Goal: Entertainment & Leisure: Consume media (video, audio)

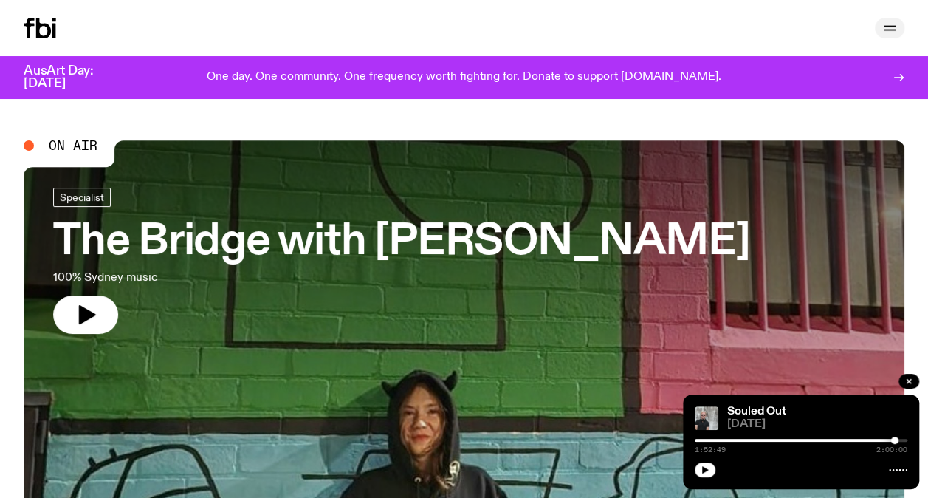
click at [891, 25] on icon "button" at bounding box center [890, 28] width 18 height 18
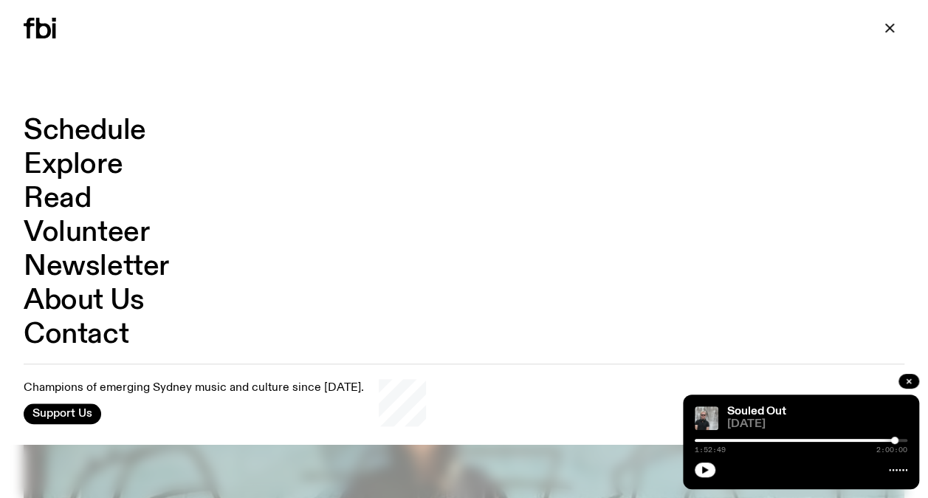
click at [103, 131] on link "Schedule" at bounding box center [85, 131] width 123 height 28
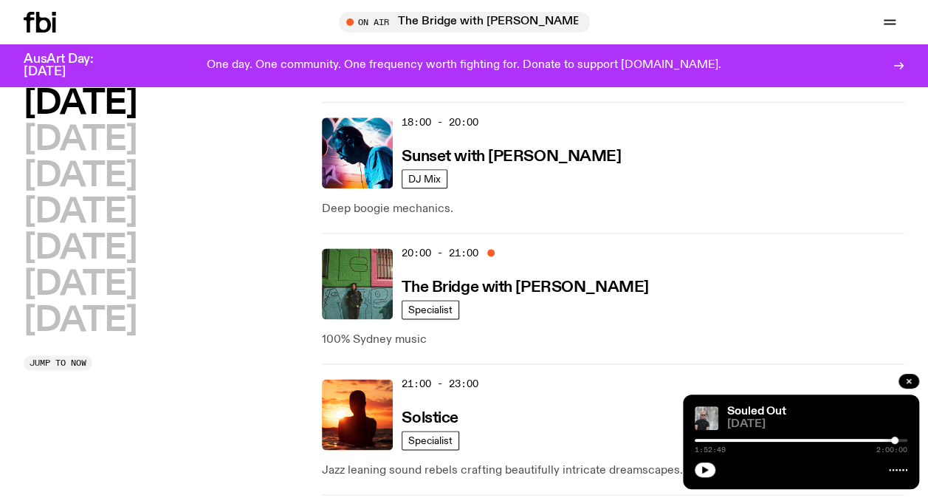
scroll to position [831, 0]
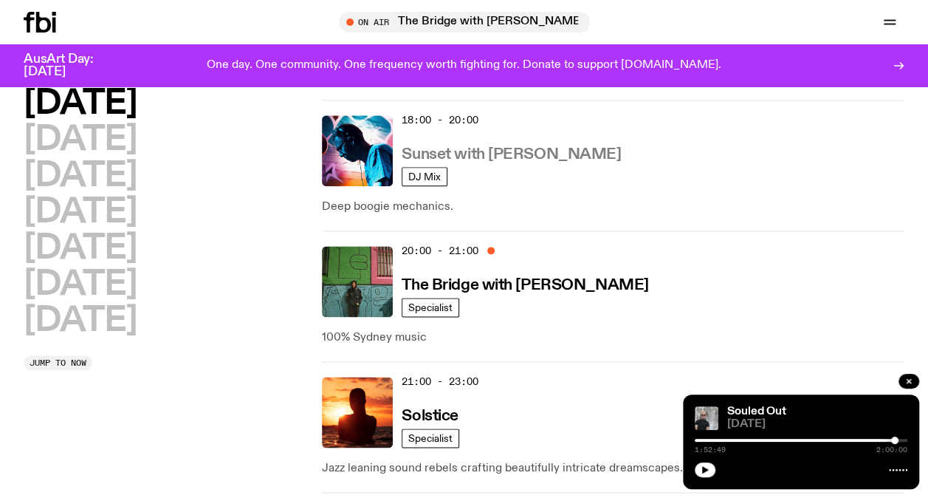
click at [442, 144] on link "Sunset with [PERSON_NAME]" at bounding box center [511, 153] width 219 height 18
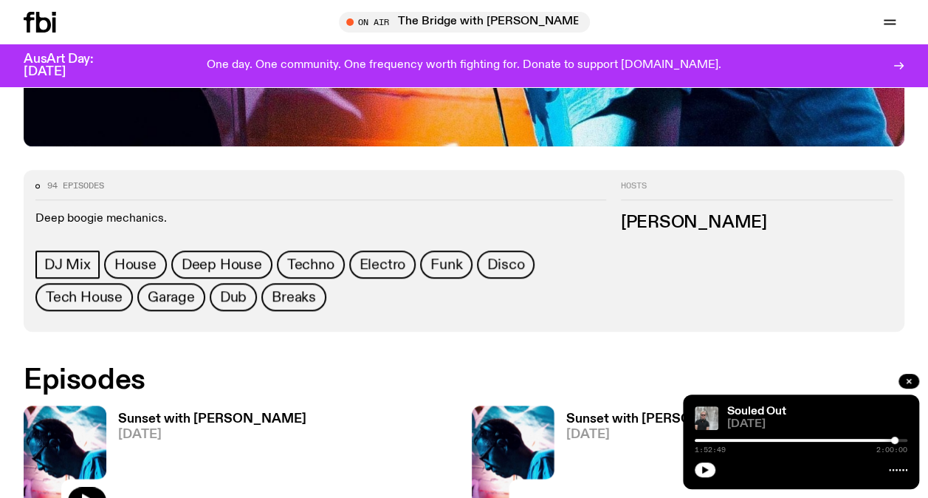
scroll to position [637, 0]
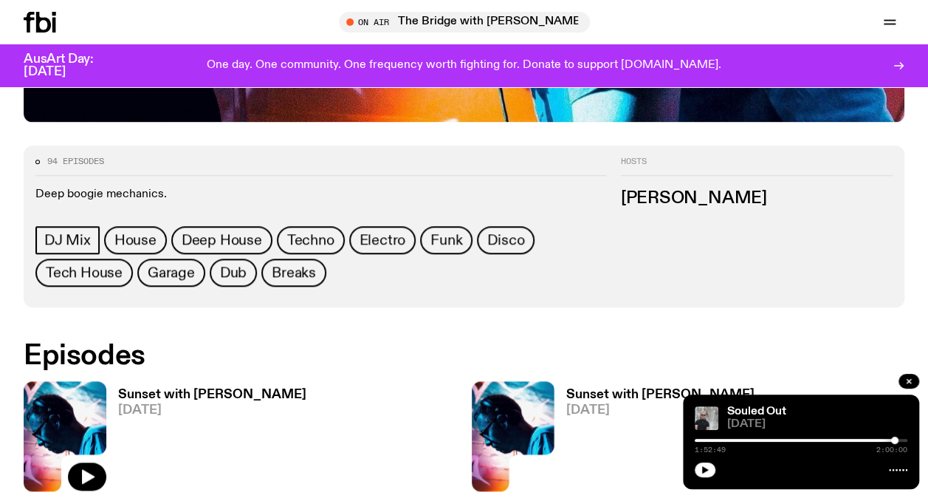
click at [847, 381] on div "Sunset with [PERSON_NAME] [DATE]" at bounding box center [689, 436] width 434 height 110
click at [133, 388] on h3 "Sunset with [PERSON_NAME]" at bounding box center [212, 394] width 188 height 13
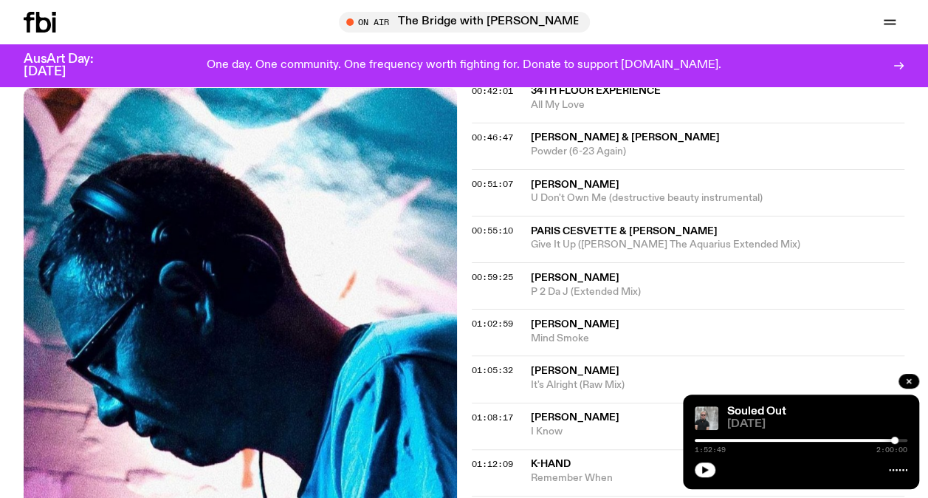
scroll to position [904, 0]
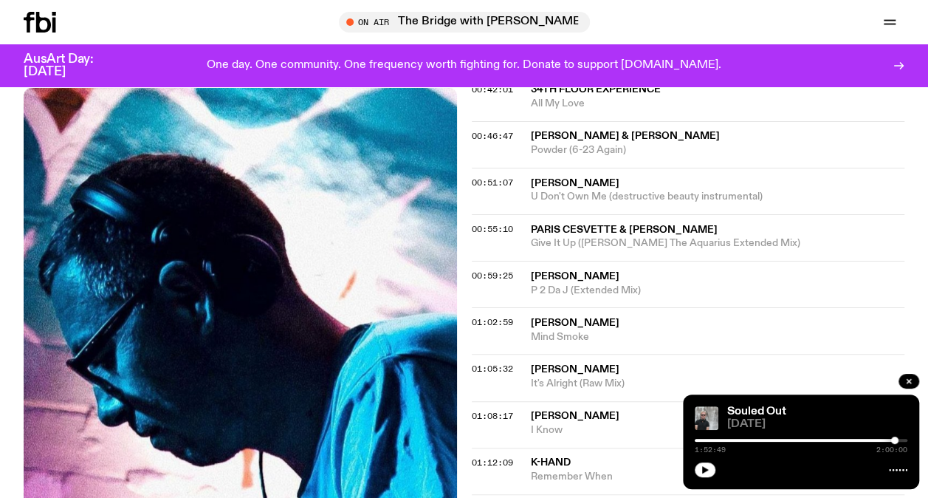
click at [541, 411] on span "[PERSON_NAME]" at bounding box center [575, 416] width 89 height 10
click at [567, 423] on span "I Know" at bounding box center [718, 430] width 374 height 14
click at [498, 410] on span "01:08:17" at bounding box center [492, 416] width 41 height 12
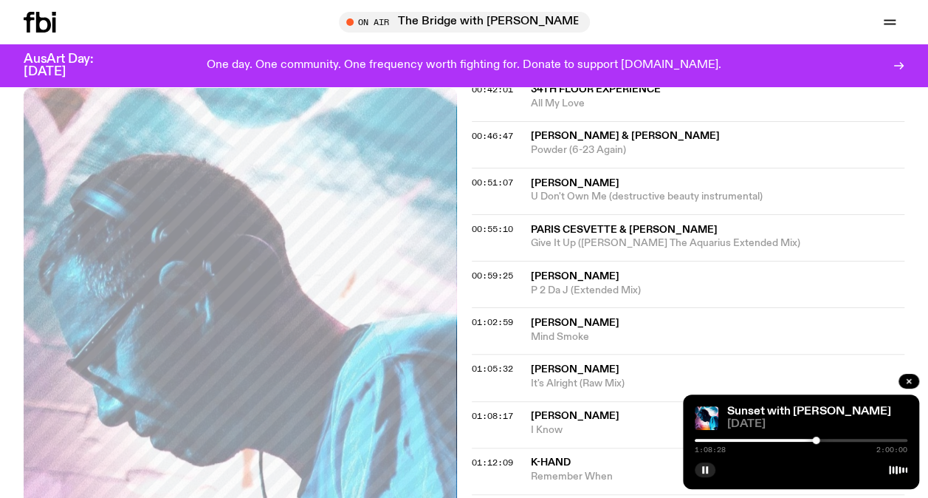
click at [668, 6] on div "Schedule Explore Read Volunteer Newsletter On Air The Bridge with [PERSON_NAME]…" at bounding box center [464, 22] width 928 height 44
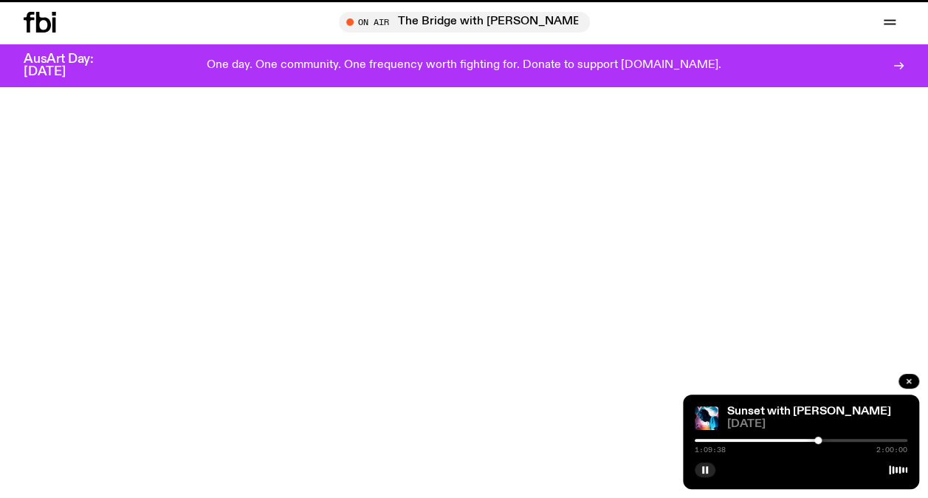
scroll to position [637, 0]
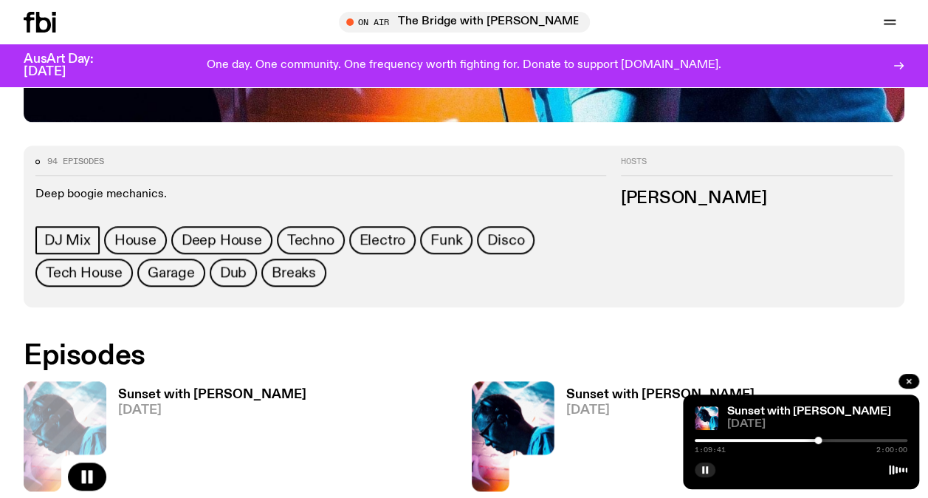
click at [591, 404] on span "[DATE]" at bounding box center [660, 410] width 188 height 13
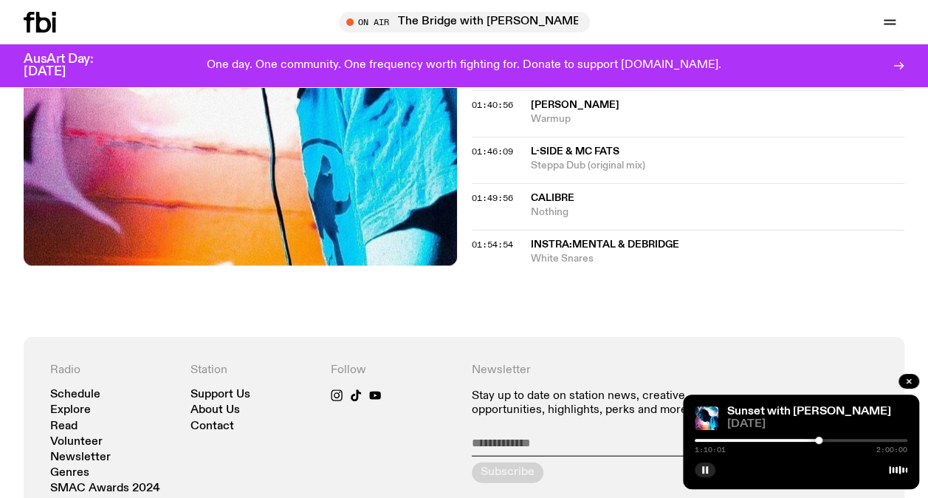
scroll to position [1461, 0]
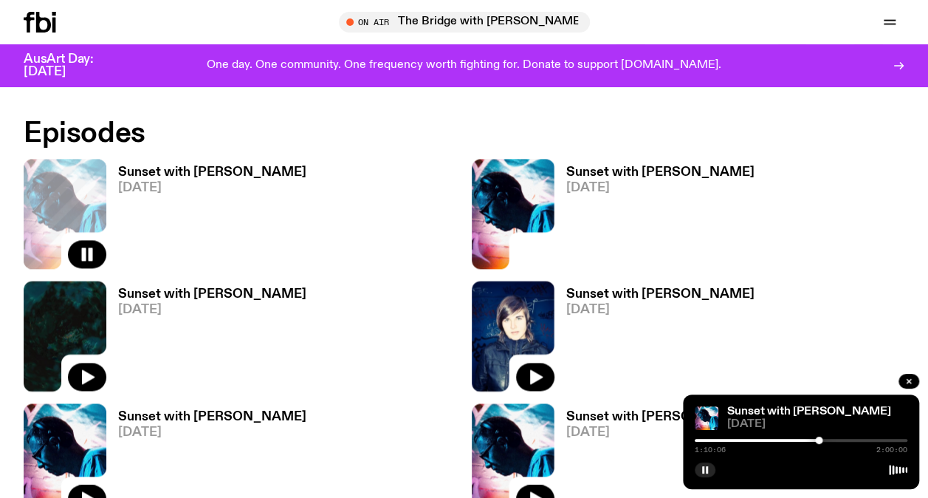
scroll to position [868, 0]
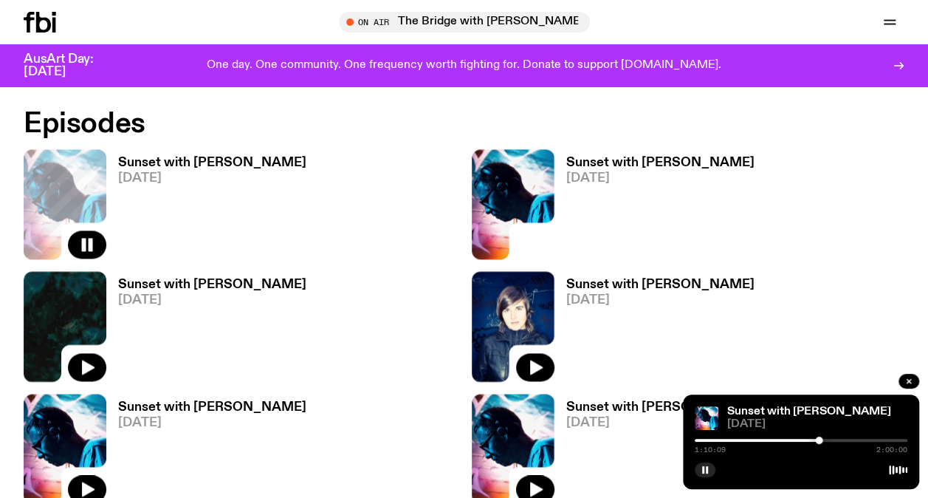
click at [200, 278] on h3 "Sunset with [PERSON_NAME]" at bounding box center [212, 284] width 188 height 13
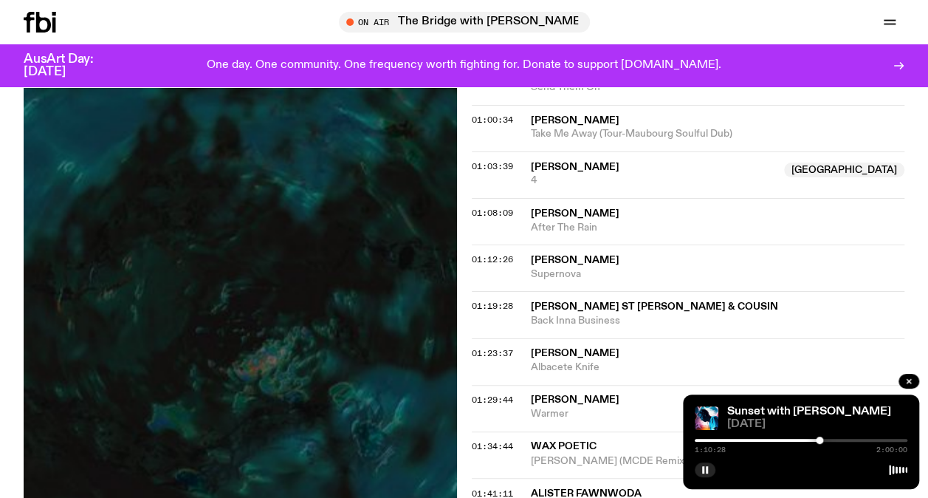
scroll to position [461, 0]
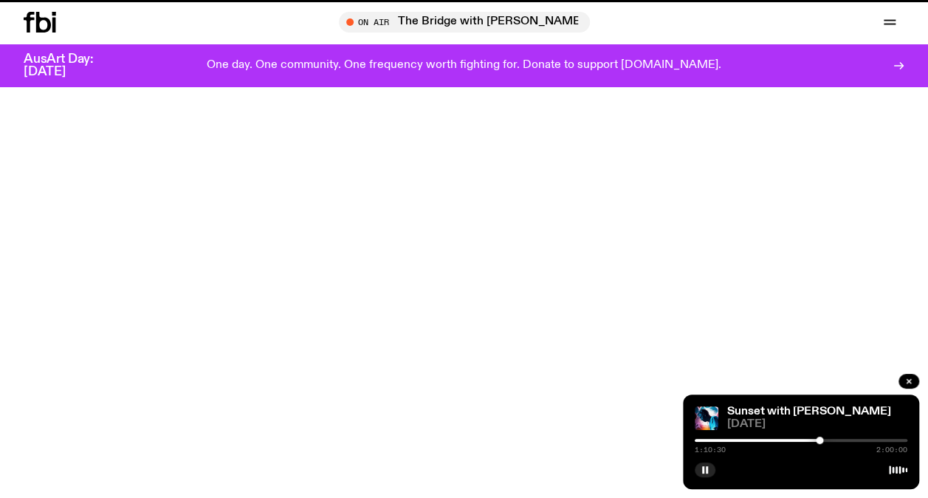
scroll to position [868, 0]
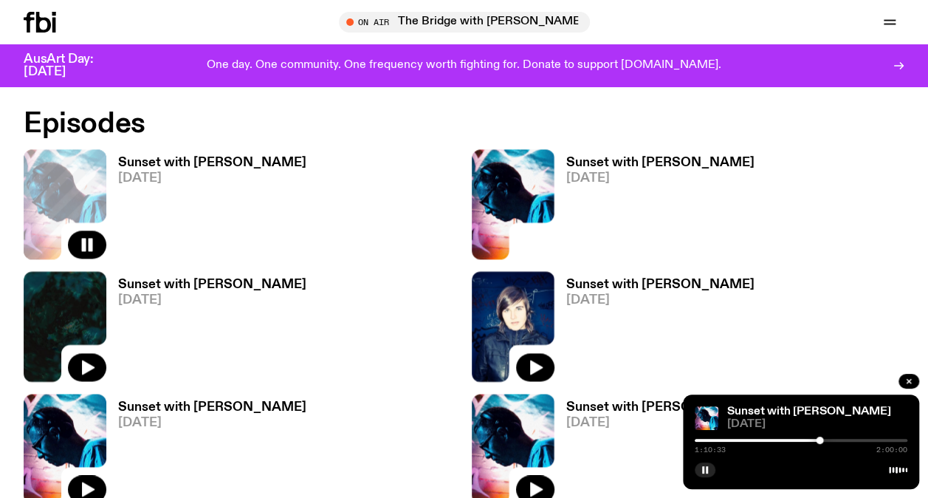
click at [658, 278] on h3 "Sunset with [PERSON_NAME]" at bounding box center [660, 284] width 188 height 13
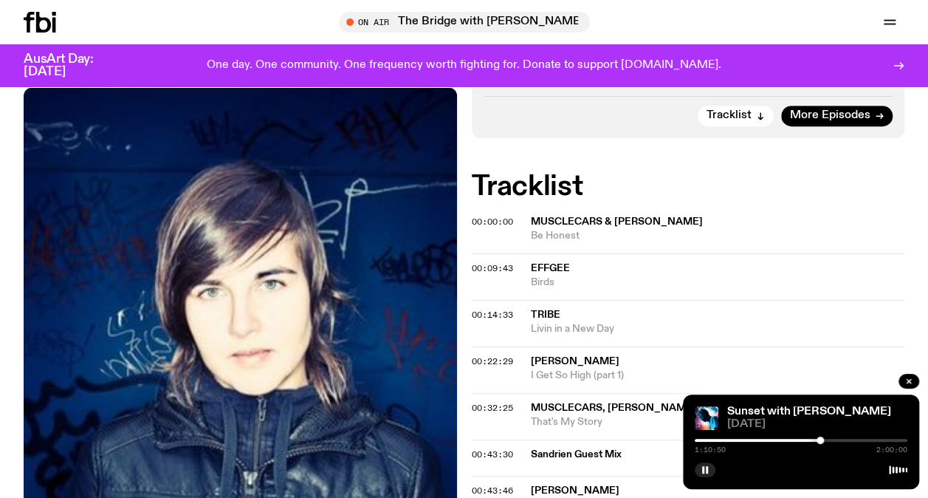
scroll to position [365, 0]
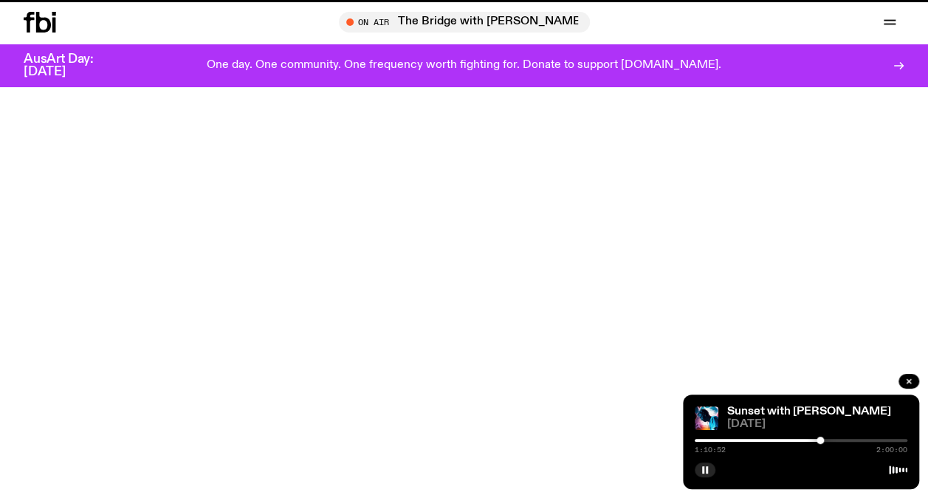
scroll to position [868, 0]
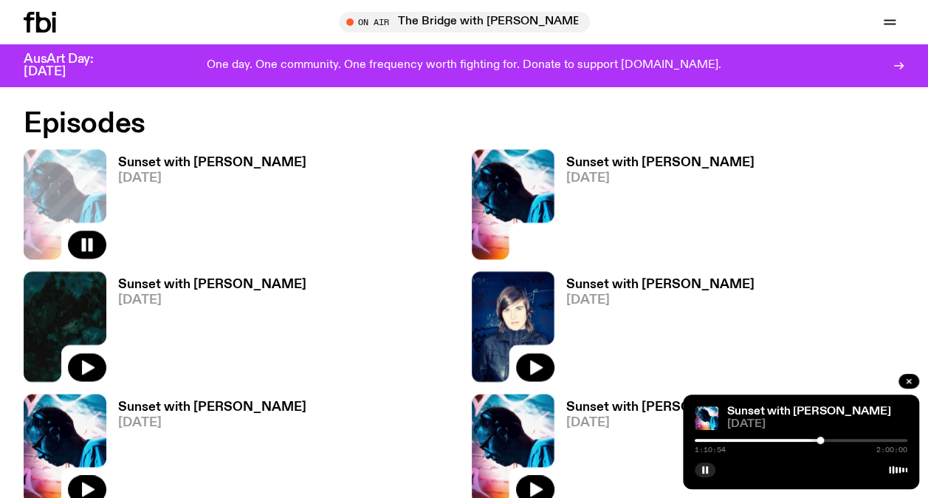
click at [166, 417] on span "[DATE]" at bounding box center [212, 423] width 188 height 13
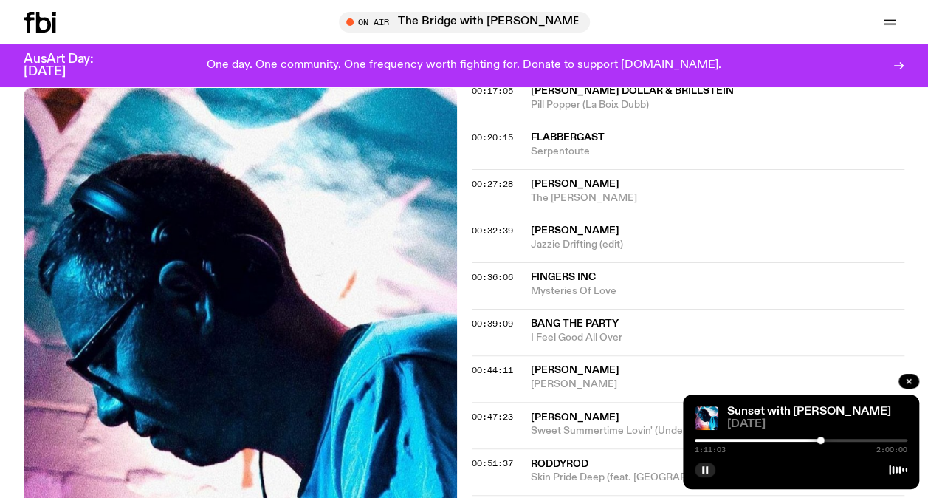
scroll to position [627, 0]
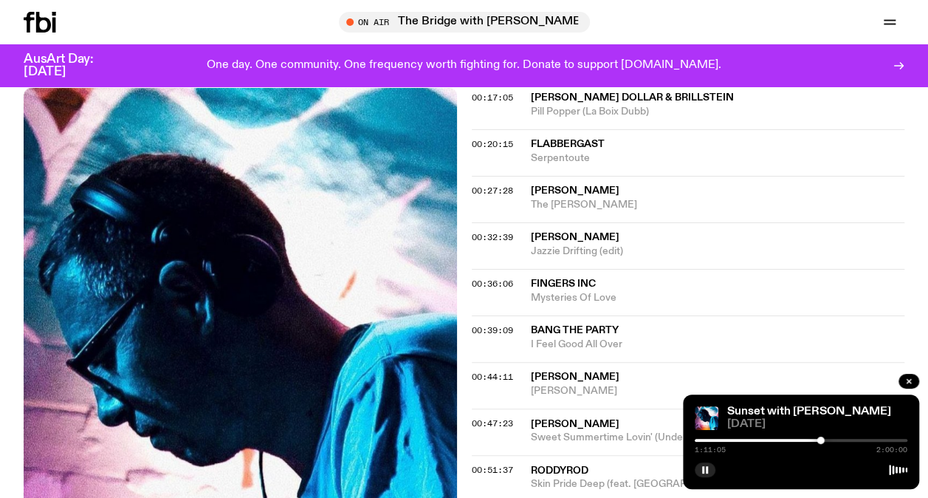
click at [548, 278] on span "Fingers Inc" at bounding box center [563, 283] width 65 height 10
click at [496, 278] on span "00:36:06" at bounding box center [492, 284] width 41 height 12
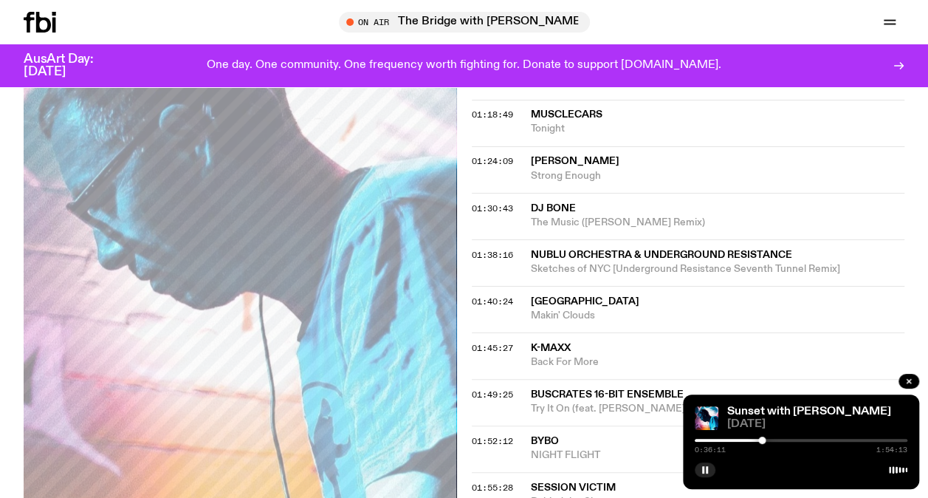
scroll to position [1218, 0]
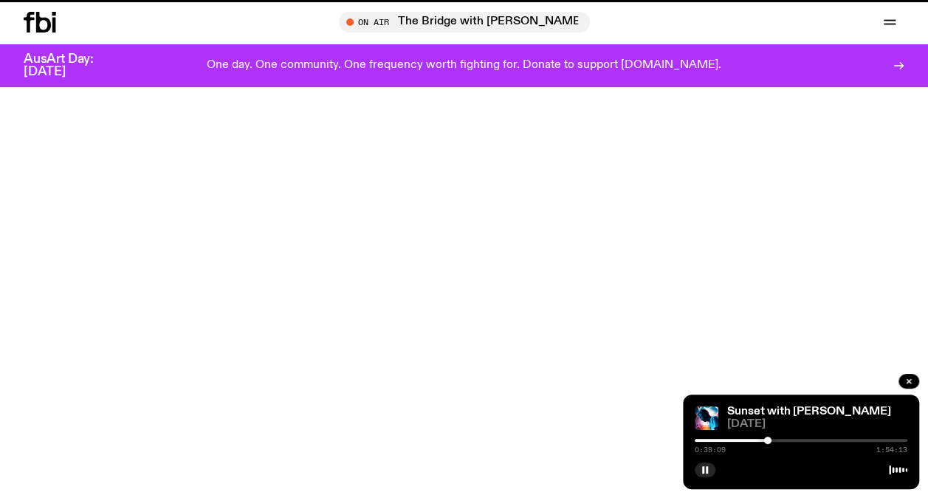
scroll to position [868, 0]
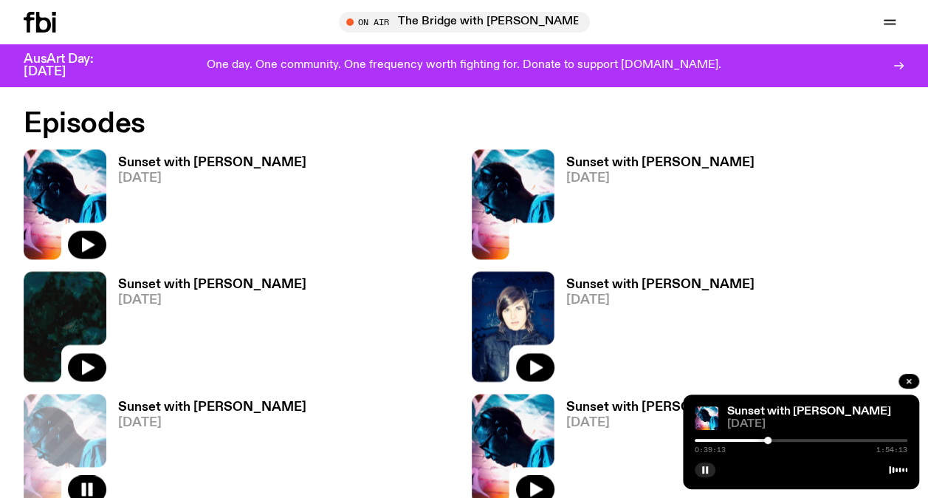
click at [600, 417] on span "[DATE]" at bounding box center [660, 423] width 188 height 13
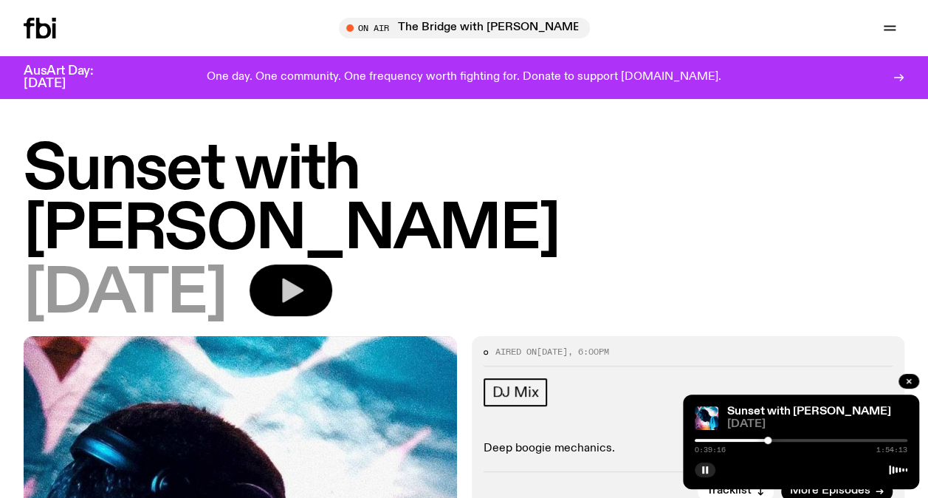
click at [304, 278] on icon "button" at bounding box center [292, 290] width 21 height 24
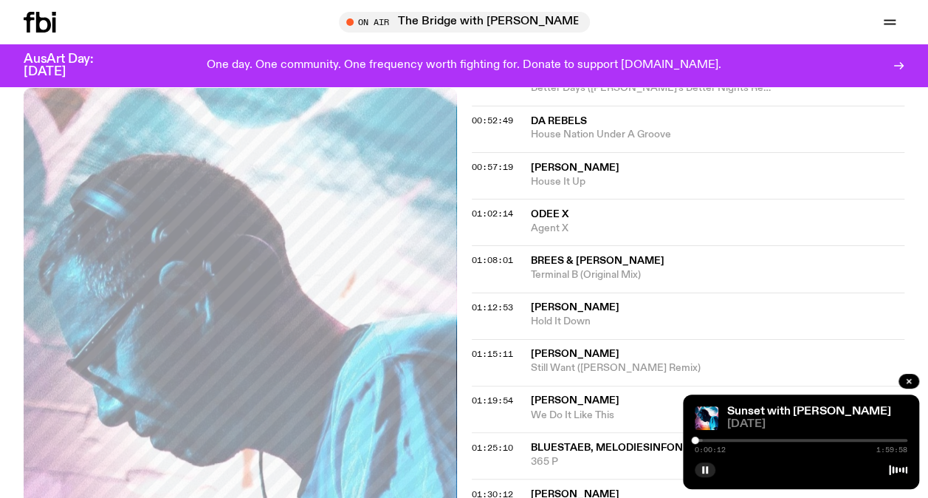
scroll to position [641, 0]
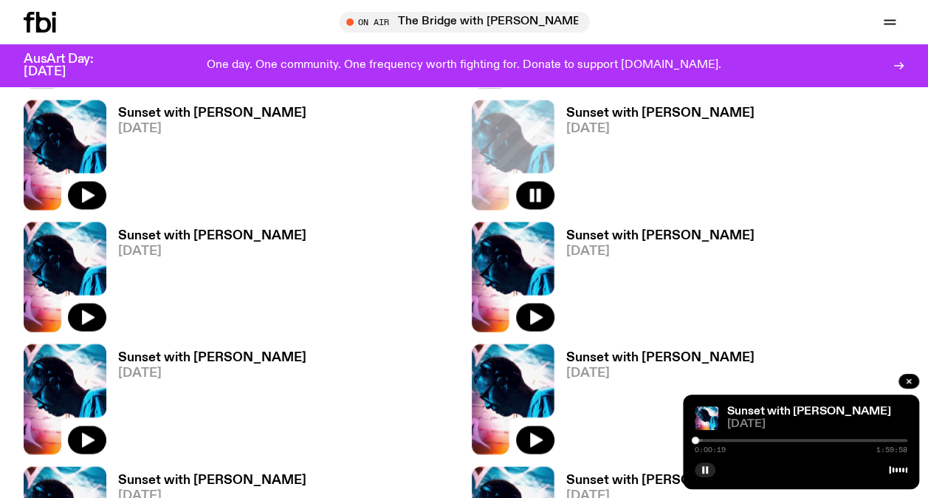
scroll to position [1165, 0]
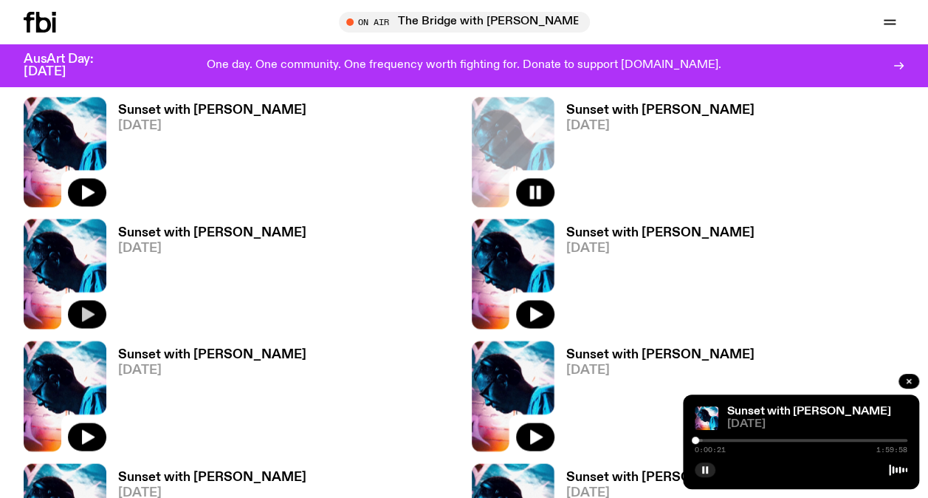
click at [87, 306] on icon "button" at bounding box center [88, 313] width 13 height 15
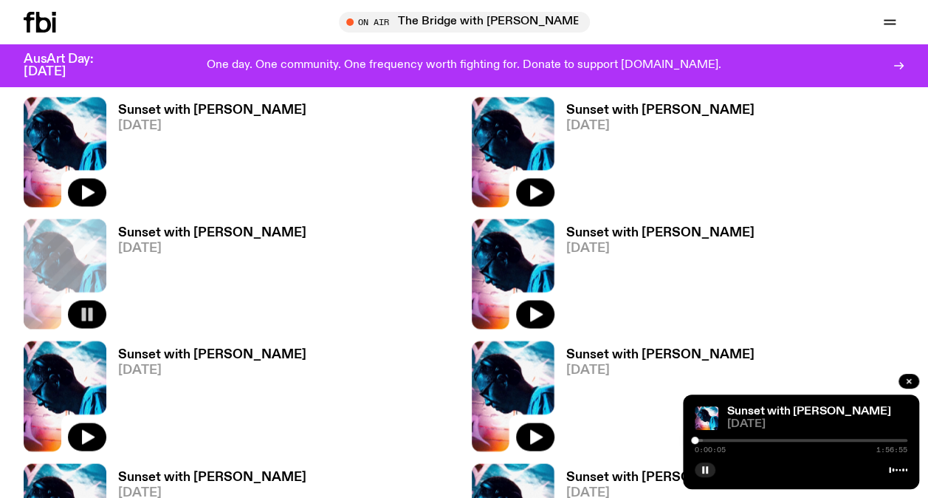
click at [183, 226] on h3 "Sunset with [PERSON_NAME]" at bounding box center [212, 232] width 188 height 13
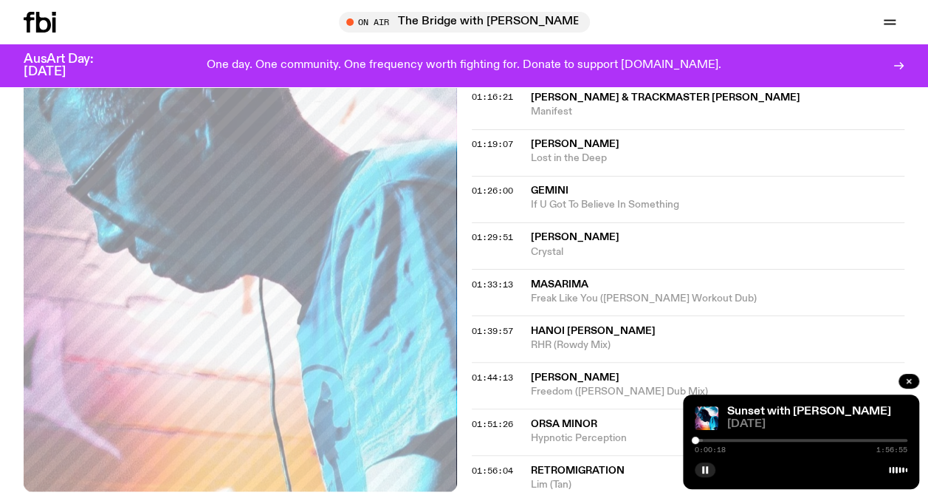
scroll to position [241, 0]
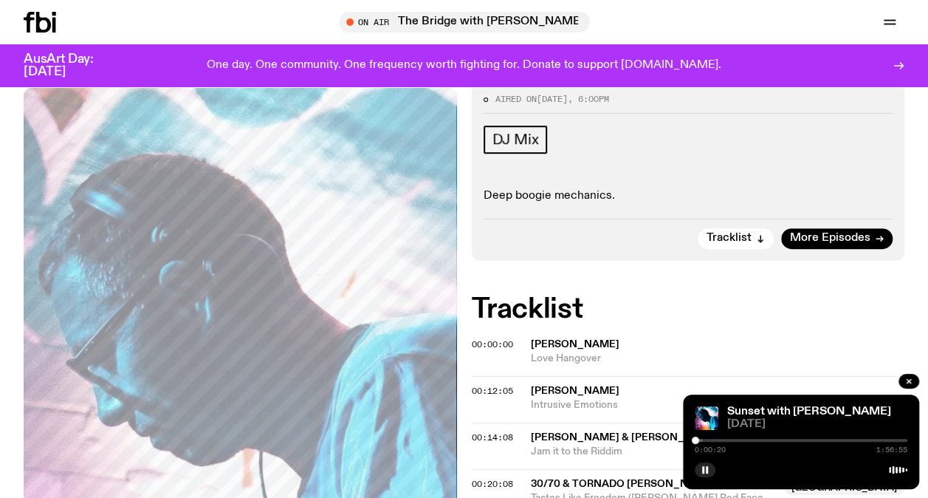
click at [546, 339] on span "[PERSON_NAME]" at bounding box center [575, 344] width 89 height 10
click at [493, 338] on span "00:00:00" at bounding box center [492, 344] width 41 height 12
click at [702, 440] on div at bounding box center [596, 440] width 213 height 3
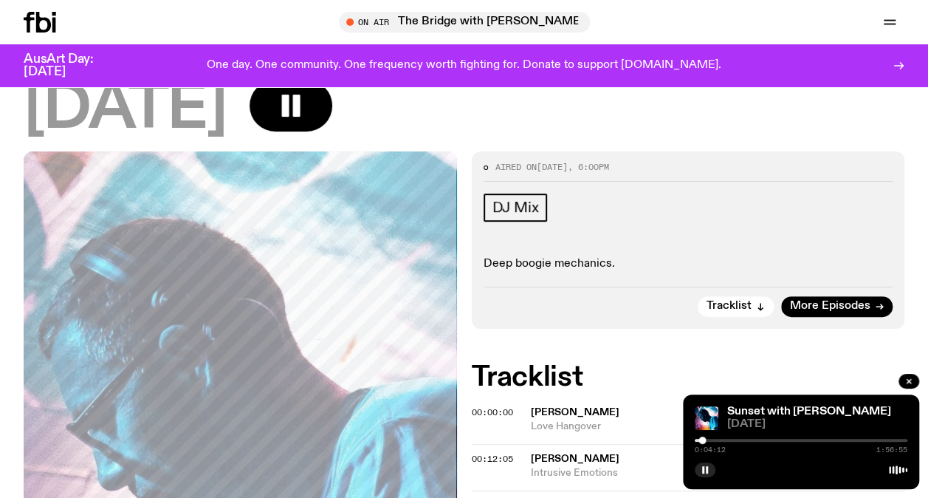
scroll to position [120, 0]
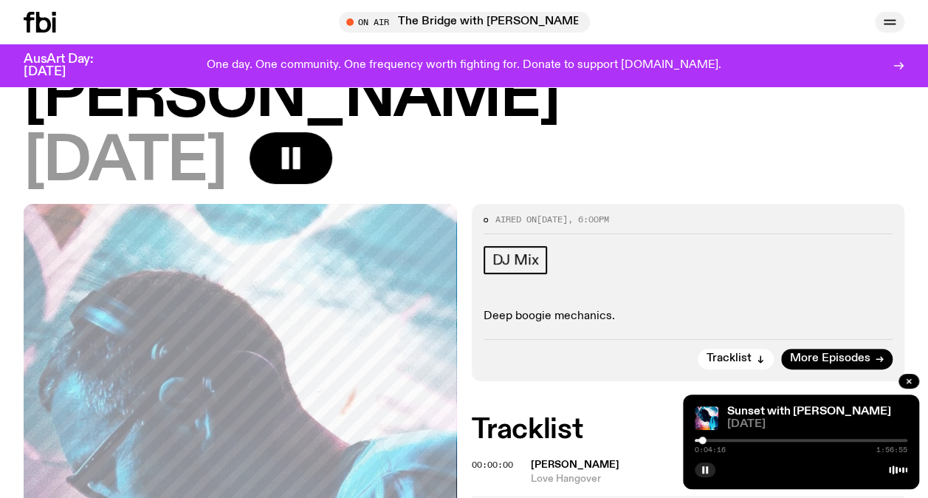
click at [891, 27] on icon "button" at bounding box center [890, 22] width 18 height 18
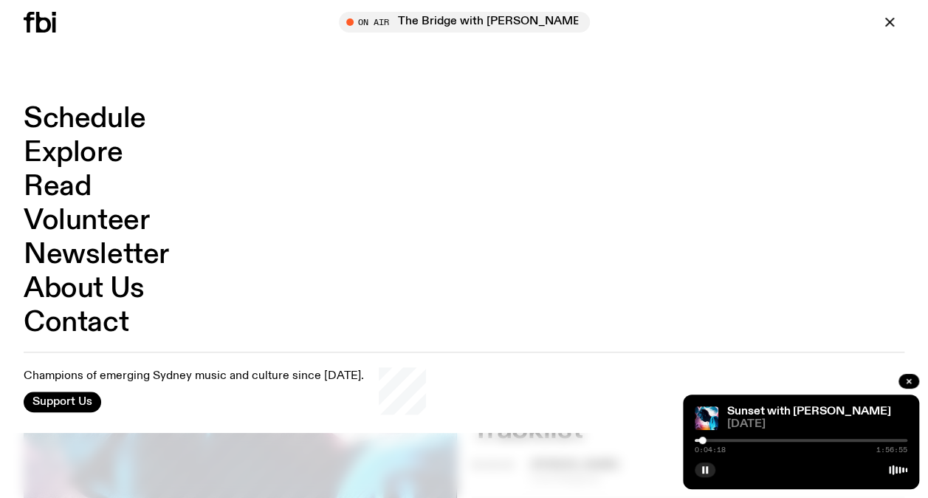
click at [133, 115] on link "Schedule" at bounding box center [85, 119] width 123 height 28
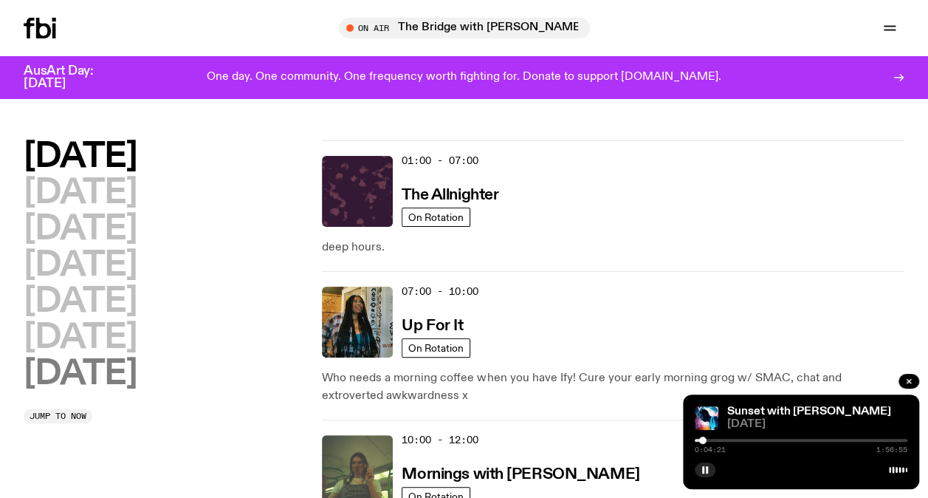
click at [66, 376] on h2 "[DATE]" at bounding box center [80, 373] width 113 height 33
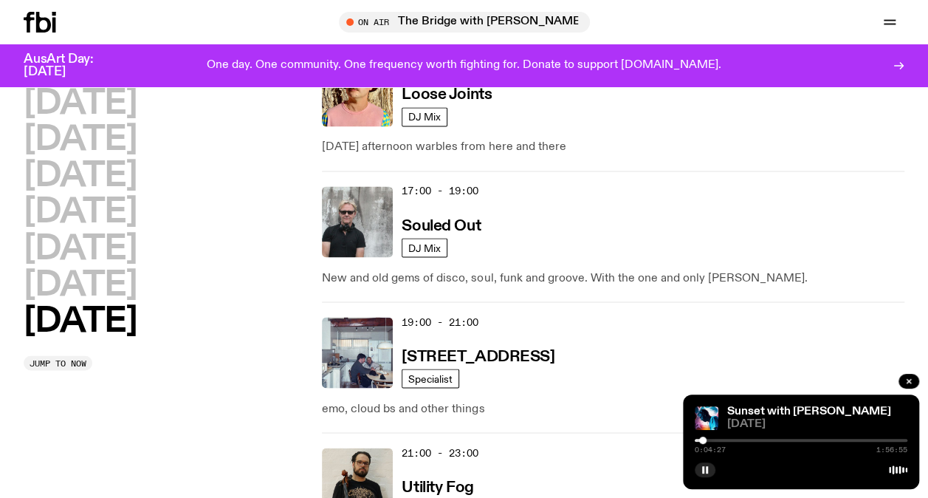
scroll to position [1195, 0]
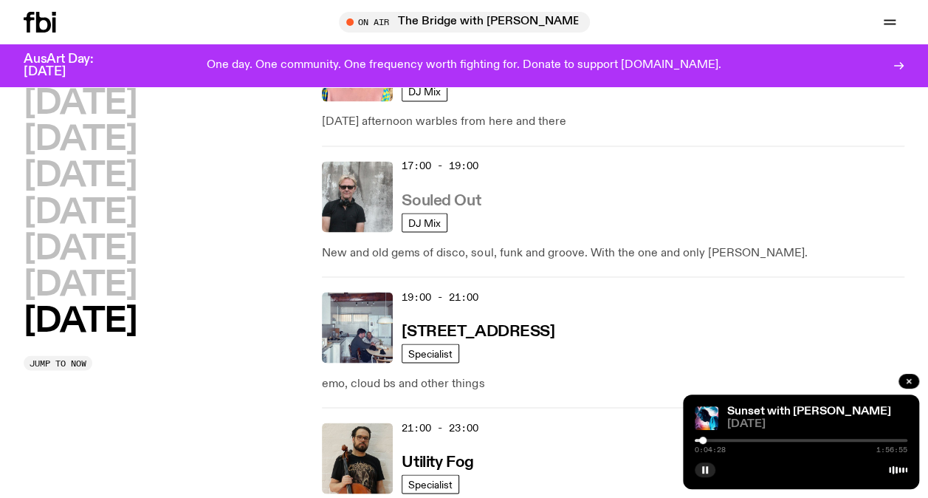
click at [432, 196] on h3 "Souled Out" at bounding box center [441, 201] width 79 height 16
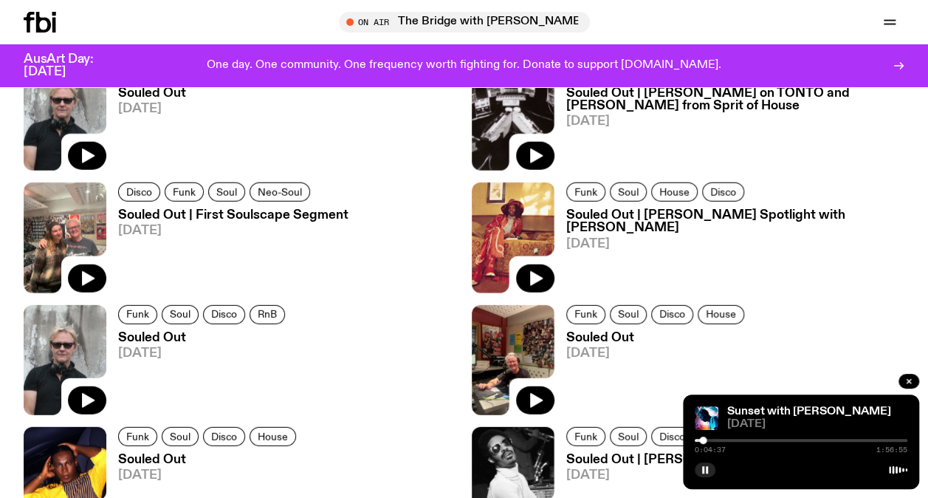
scroll to position [1776, 0]
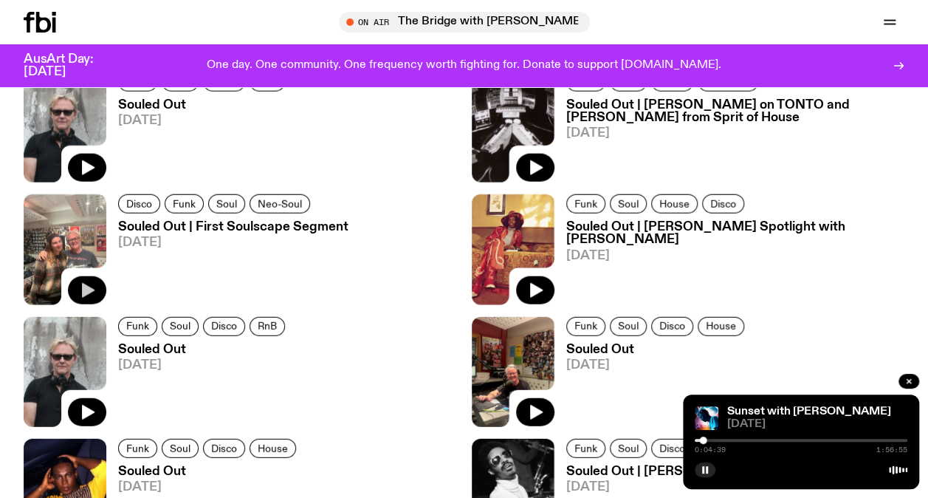
click at [85, 292] on icon "button" at bounding box center [88, 290] width 13 height 15
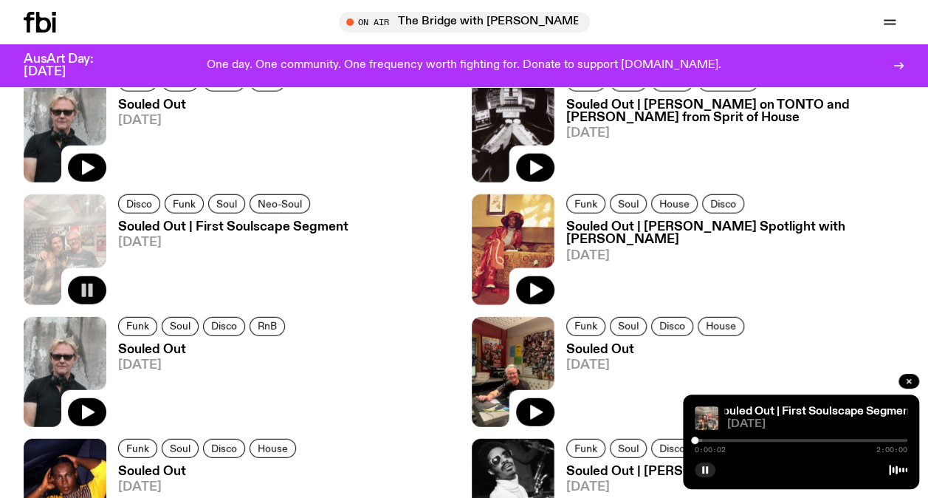
click at [701, 439] on div at bounding box center [596, 440] width 213 height 3
click at [708, 439] on div at bounding box center [801, 440] width 213 height 3
click at [716, 439] on div at bounding box center [801, 440] width 213 height 3
click at [723, 440] on div at bounding box center [801, 440] width 213 height 3
click at [732, 439] on div at bounding box center [801, 440] width 213 height 3
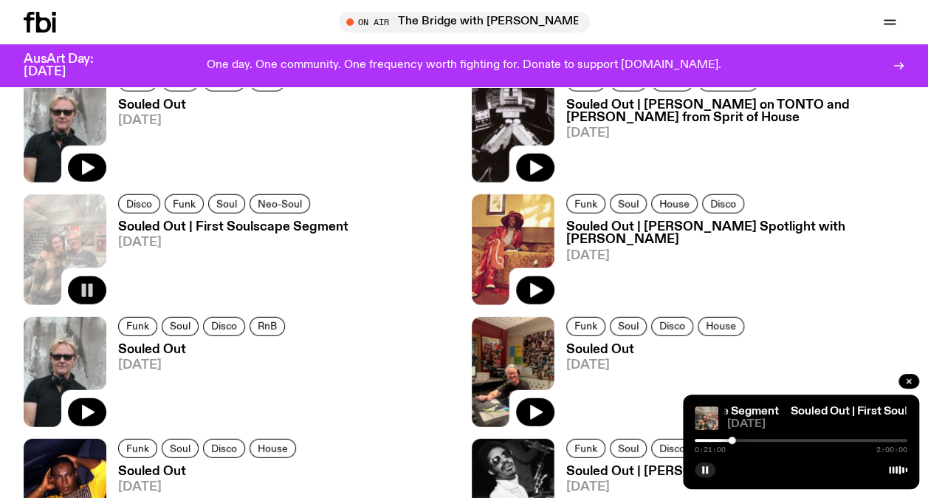
click at [739, 440] on div at bounding box center [801, 440] width 213 height 3
click at [747, 440] on div at bounding box center [801, 440] width 213 height 3
click at [755, 437] on div "0:29:44 2:00:00" at bounding box center [801, 445] width 213 height 18
click at [754, 439] on div at bounding box center [801, 440] width 213 height 3
click at [750, 439] on div at bounding box center [647, 440] width 213 height 3
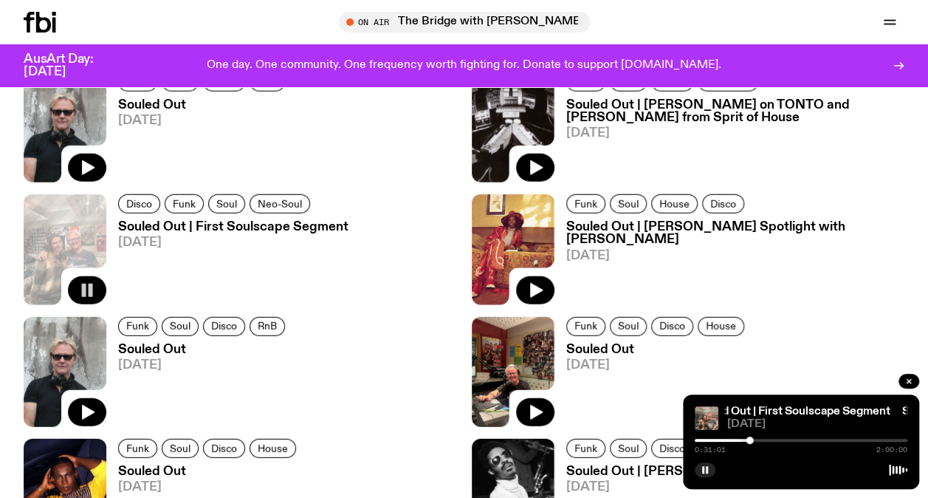
click at [764, 439] on div at bounding box center [801, 440] width 213 height 3
click at [773, 439] on div at bounding box center [801, 440] width 213 height 3
click at [784, 439] on div at bounding box center [801, 440] width 213 height 3
click at [790, 439] on div at bounding box center [801, 440] width 213 height 3
click at [796, 439] on div at bounding box center [801, 440] width 213 height 3
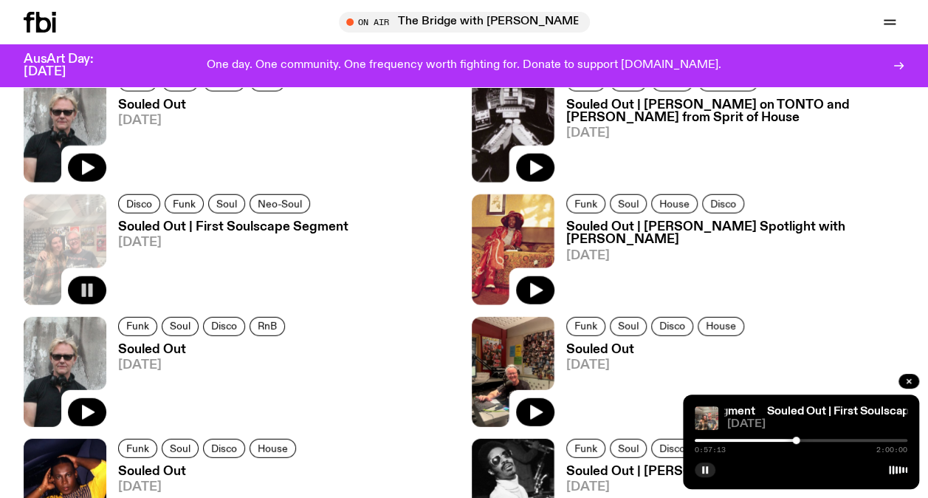
click at [807, 439] on div at bounding box center [801, 440] width 213 height 3
click at [820, 439] on div at bounding box center [801, 440] width 213 height 3
click at [830, 439] on div at bounding box center [801, 440] width 213 height 3
click at [830, 439] on div at bounding box center [829, 439] width 7 height 7
click at [839, 439] on div at bounding box center [801, 440] width 213 height 3
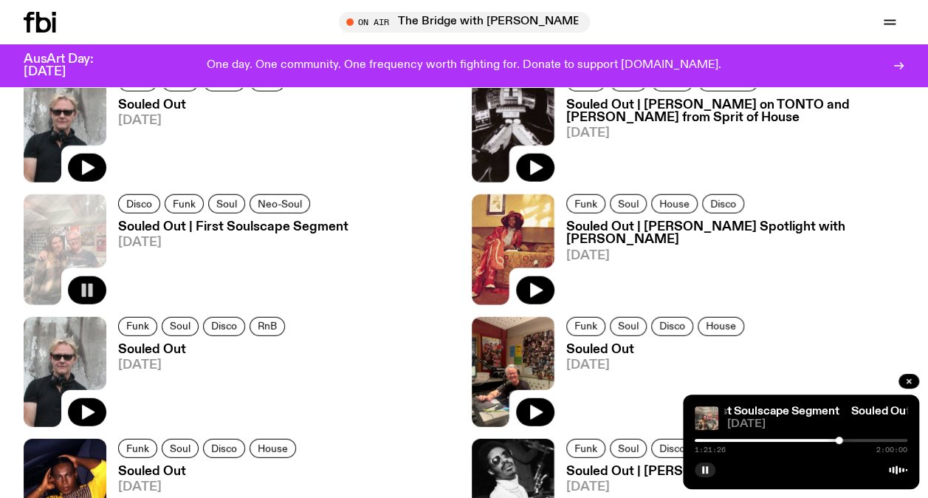
click at [849, 439] on div at bounding box center [801, 440] width 213 height 3
click at [859, 439] on div at bounding box center [801, 440] width 213 height 3
click at [866, 439] on div at bounding box center [801, 440] width 213 height 3
click at [883, 438] on div "1:41:27 2:00:00" at bounding box center [801, 445] width 213 height 18
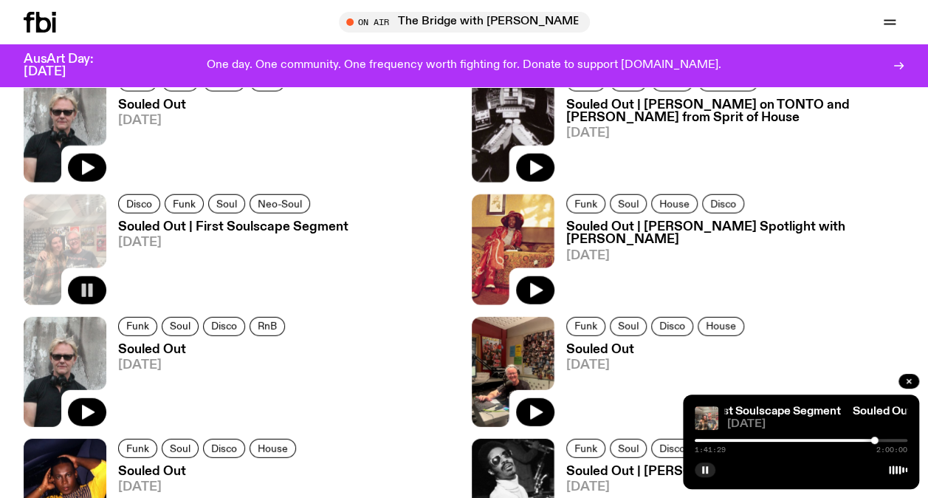
click at [884, 440] on div at bounding box center [801, 440] width 213 height 3
click at [894, 439] on div at bounding box center [801, 440] width 213 height 3
click at [901, 439] on div at bounding box center [801, 440] width 213 height 3
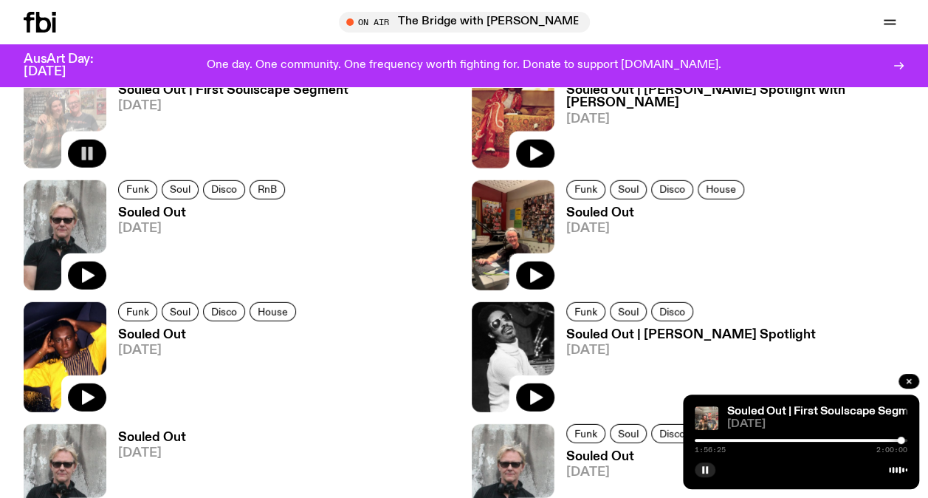
scroll to position [1916, 0]
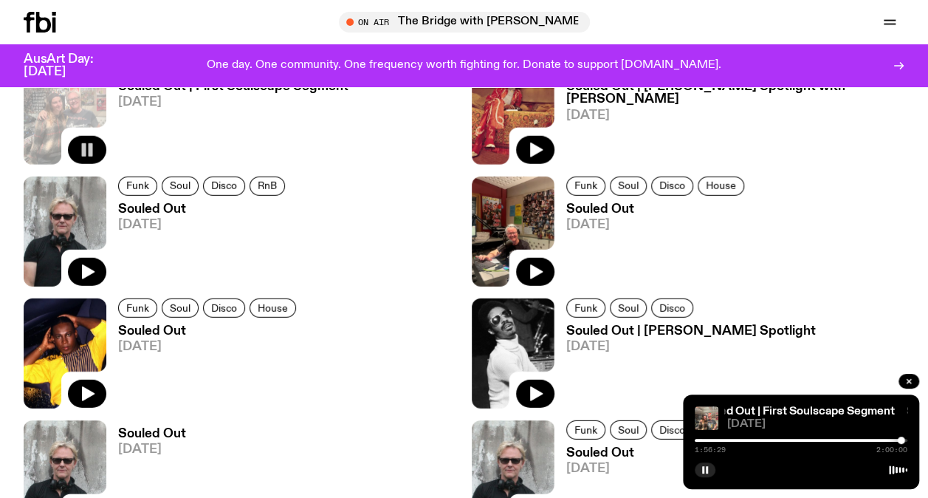
click at [572, 109] on span "[DATE]" at bounding box center [735, 115] width 339 height 13
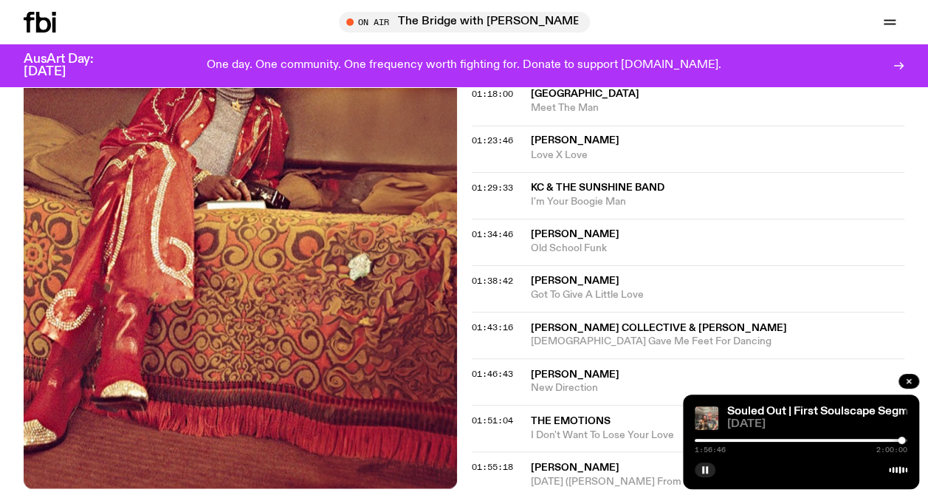
scroll to position [1251, 0]
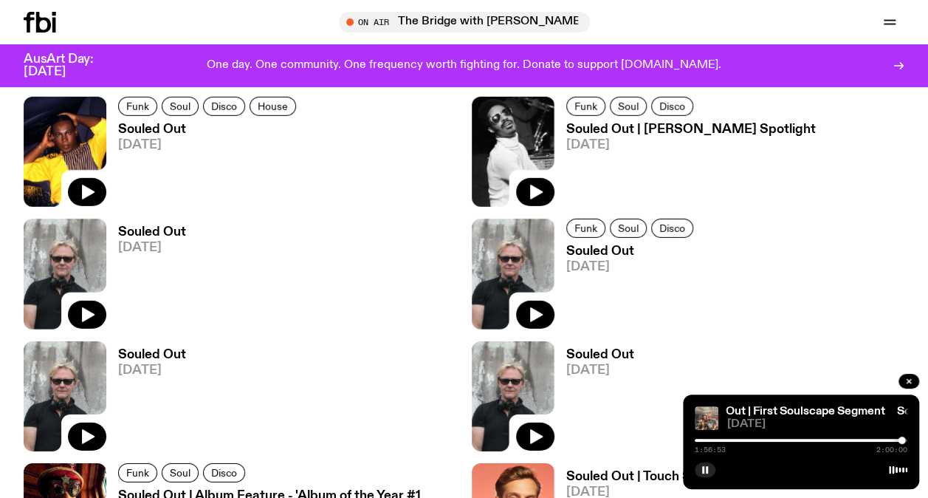
scroll to position [2174, 0]
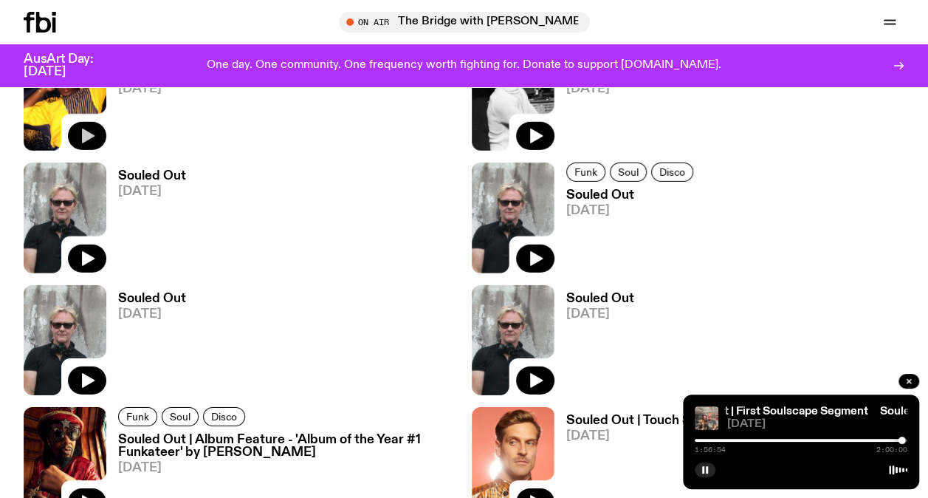
click at [87, 129] on icon "button" at bounding box center [87, 136] width 18 height 18
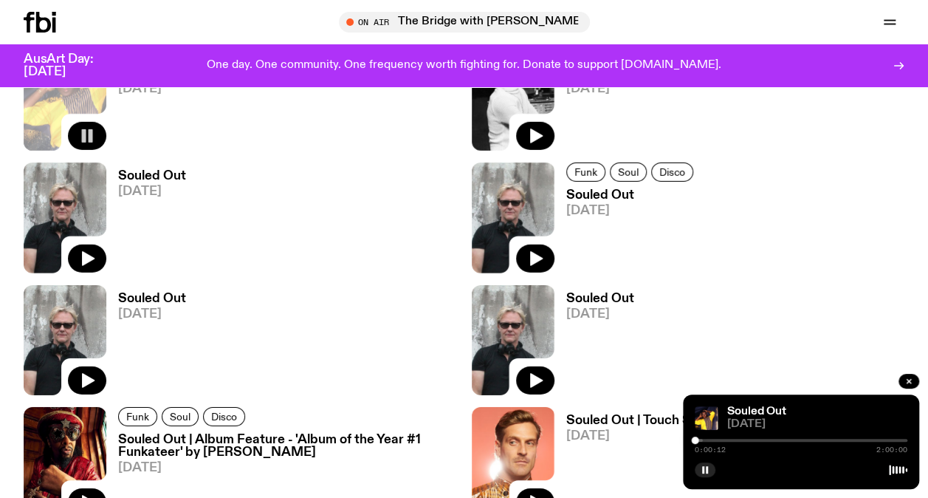
drag, startPoint x: 87, startPoint y: 129, endPoint x: 510, endPoint y: 326, distance: 466.5
click at [510, 326] on div "Episodes Souled Out with Swedish Fish [DATE] Souled Out [DATE] Souled Out [DATE…" at bounding box center [464, 41] width 881 height 2520
click at [702, 439] on div at bounding box center [596, 440] width 213 height 3
click at [708, 440] on div at bounding box center [801, 440] width 213 height 3
click at [718, 439] on div at bounding box center [801, 440] width 213 height 3
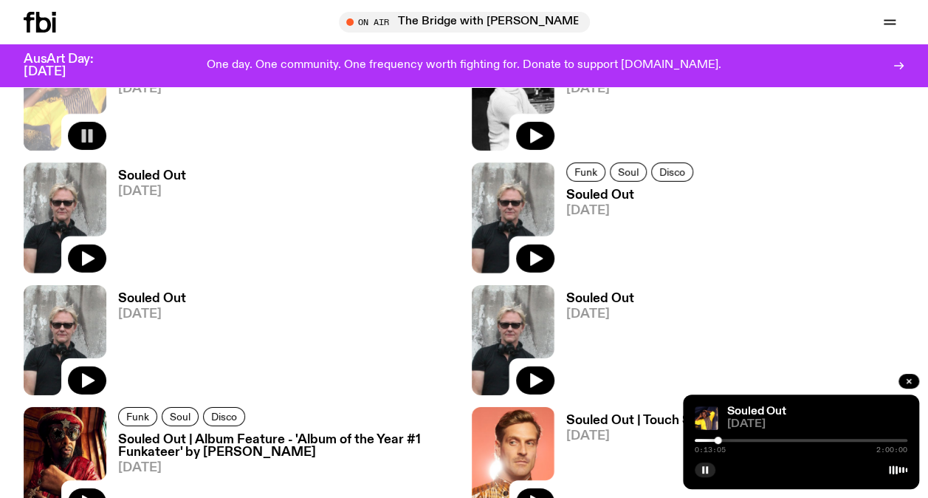
click at [724, 439] on div at bounding box center [801, 440] width 213 height 3
click at [734, 439] on div at bounding box center [801, 440] width 213 height 3
click at [744, 439] on div at bounding box center [801, 440] width 213 height 3
click at [753, 439] on div at bounding box center [801, 440] width 213 height 3
click at [761, 441] on div at bounding box center [801, 440] width 213 height 3
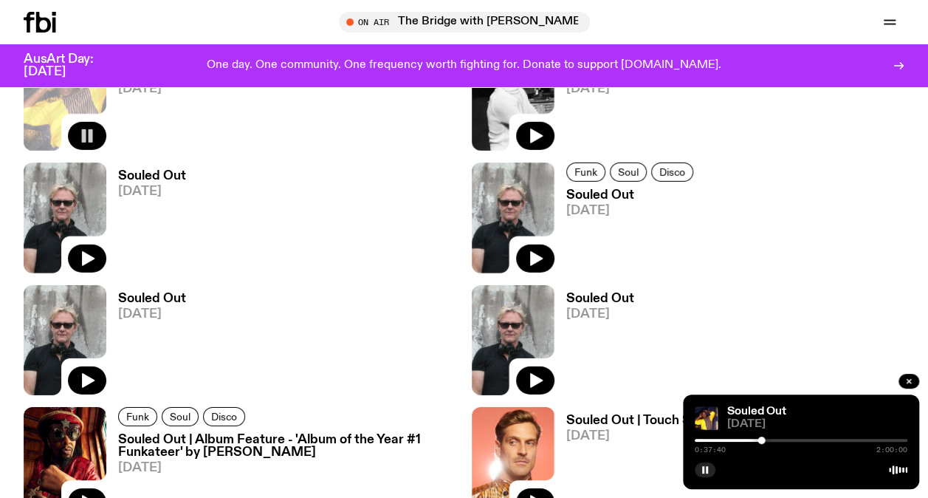
click at [774, 441] on div at bounding box center [801, 440] width 213 height 3
click at [781, 441] on div at bounding box center [801, 440] width 213 height 3
click at [791, 441] on div at bounding box center [801, 440] width 213 height 3
click at [802, 441] on div at bounding box center [801, 440] width 213 height 3
click at [810, 441] on div at bounding box center [801, 440] width 213 height 3
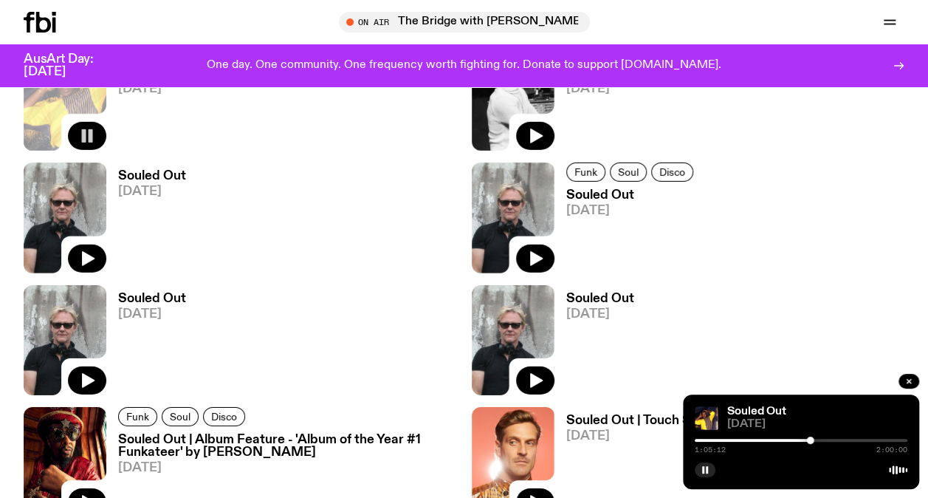
click at [823, 439] on div at bounding box center [801, 440] width 213 height 3
click at [835, 438] on div "1:12:15 2:00:00" at bounding box center [801, 445] width 213 height 18
click at [831, 440] on div at bounding box center [801, 440] width 213 height 3
click at [840, 440] on div at bounding box center [801, 440] width 213 height 3
click at [852, 439] on div at bounding box center [801, 440] width 213 height 3
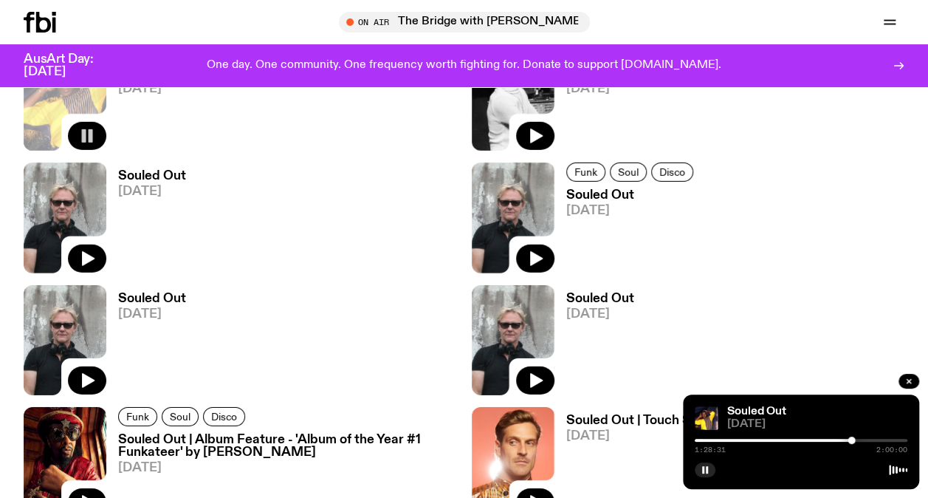
click at [860, 439] on div at bounding box center [801, 440] width 213 height 3
click at [868, 438] on div "1:33:04 2:00:00" at bounding box center [801, 445] width 213 height 18
click at [871, 439] on div at bounding box center [801, 440] width 213 height 3
click at [877, 439] on div at bounding box center [801, 440] width 213 height 3
click at [886, 438] on div "1:42:39 2:00:00" at bounding box center [801, 445] width 213 height 18
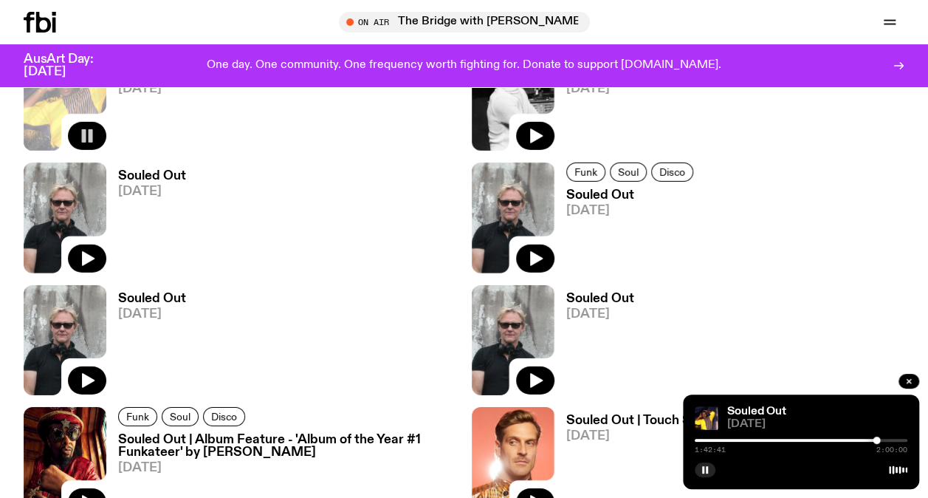
click at [891, 439] on div at bounding box center [801, 440] width 213 height 3
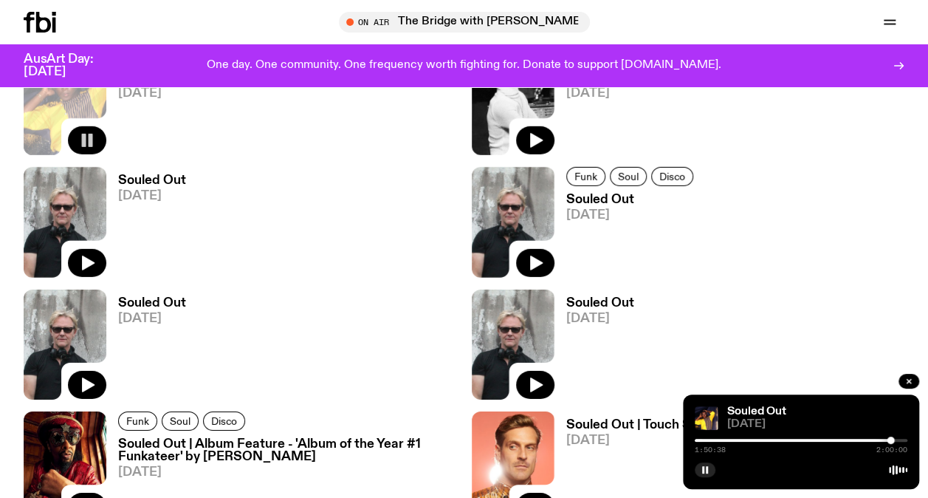
scroll to position [2196, 0]
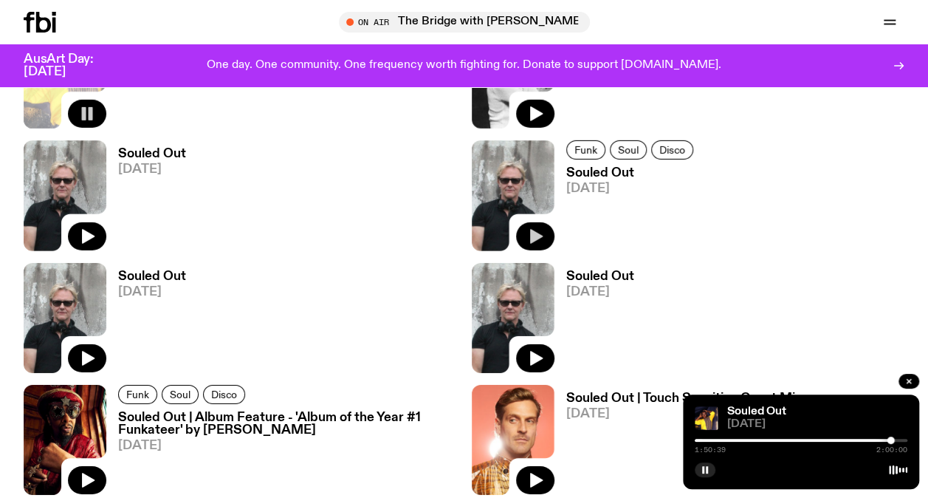
click at [527, 234] on icon "button" at bounding box center [536, 236] width 18 height 18
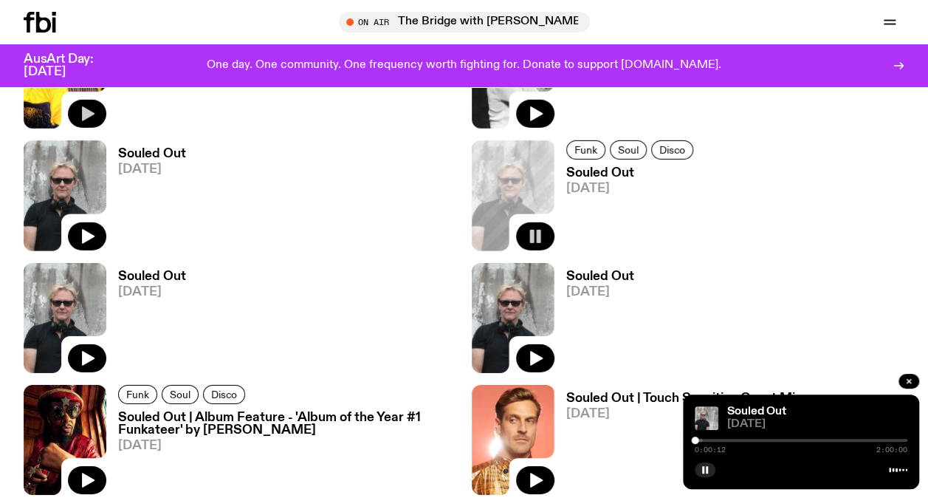
click at [702, 439] on div at bounding box center [596, 440] width 213 height 3
click at [707, 439] on div at bounding box center [801, 440] width 213 height 3
click at [716, 439] on div at bounding box center [801, 440] width 213 height 3
click at [722, 439] on div at bounding box center [801, 440] width 213 height 3
click at [730, 438] on div "0:15:09 2:00:00" at bounding box center [801, 445] width 213 height 18
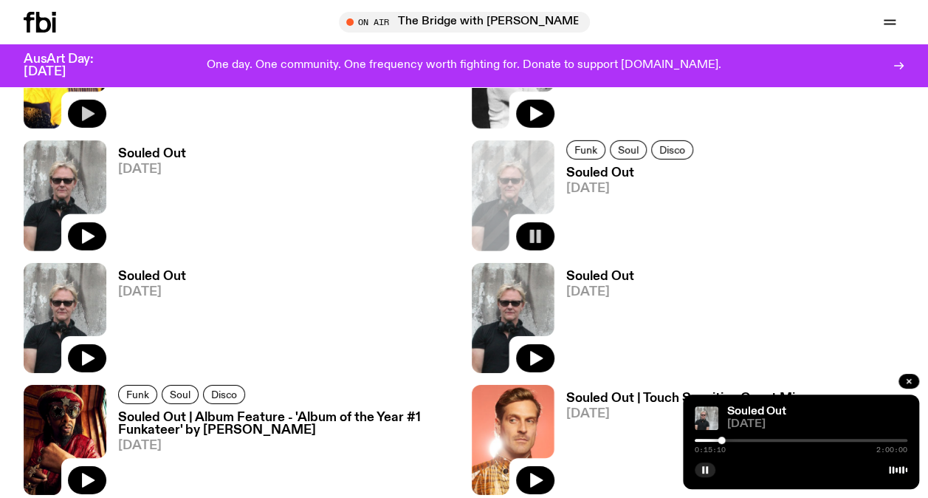
click at [730, 440] on div at bounding box center [801, 440] width 213 height 3
click at [737, 439] on div at bounding box center [801, 440] width 213 height 3
click at [746, 439] on div at bounding box center [801, 440] width 213 height 3
click at [756, 439] on div at bounding box center [801, 440] width 213 height 3
click at [749, 441] on div at bounding box center [650, 440] width 213 height 3
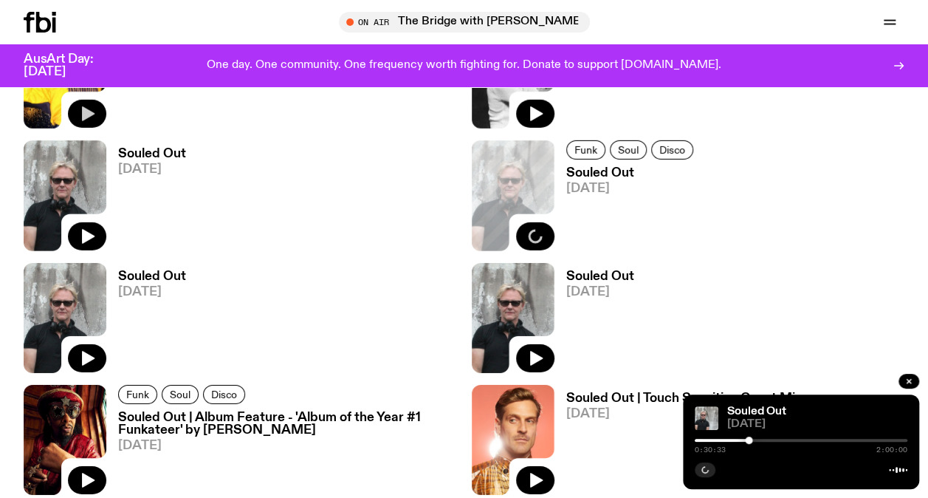
click at [749, 441] on div at bounding box center [748, 439] width 7 height 7
click at [761, 439] on div at bounding box center [801, 440] width 213 height 3
click at [766, 439] on div at bounding box center [801, 440] width 213 height 3
click at [775, 441] on div at bounding box center [801, 440] width 213 height 3
click at [782, 442] on div "0:45:11 2:00:00" at bounding box center [801, 445] width 213 height 18
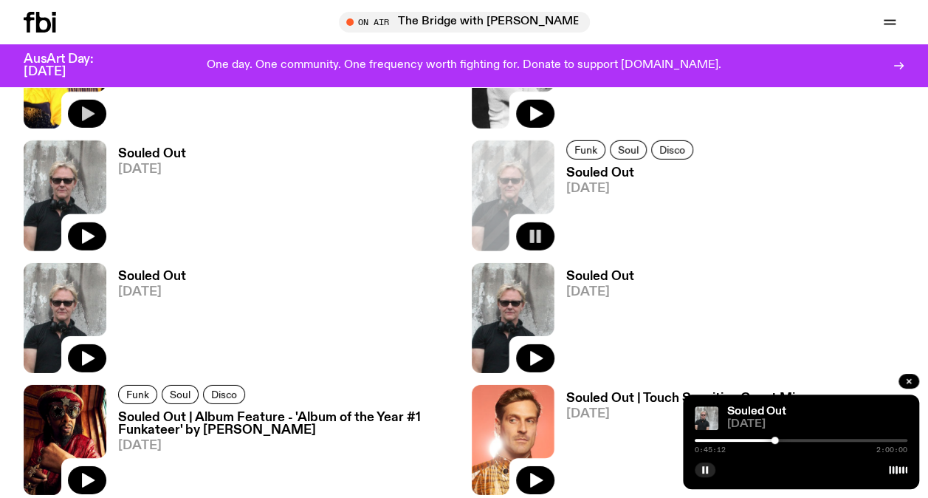
click at [784, 439] on div at bounding box center [801, 440] width 213 height 3
click at [792, 440] on div at bounding box center [801, 440] width 213 height 3
click at [801, 440] on div at bounding box center [801, 440] width 213 height 3
click at [801, 440] on div at bounding box center [800, 439] width 7 height 7
click at [806, 441] on div at bounding box center [801, 440] width 213 height 3
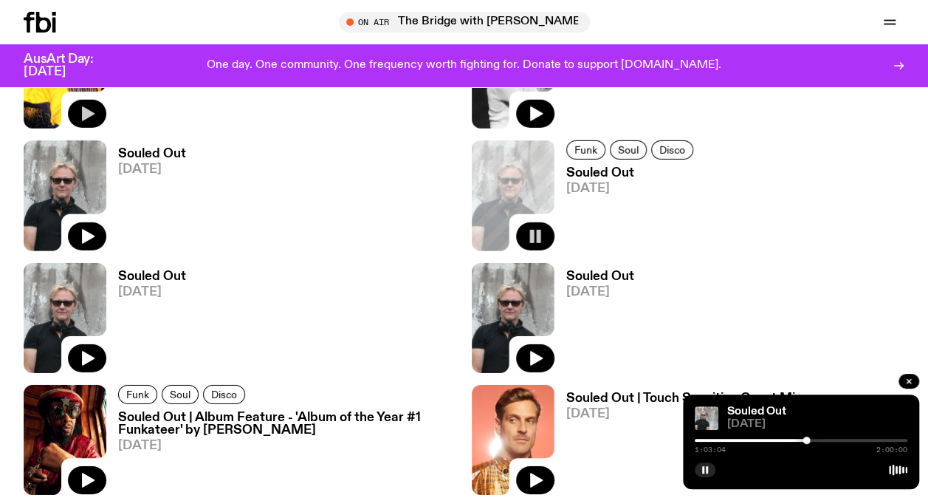
click at [815, 441] on div at bounding box center [801, 440] width 213 height 3
click at [823, 441] on div at bounding box center [801, 440] width 213 height 3
click at [831, 441] on div at bounding box center [801, 440] width 213 height 3
click at [837, 439] on div at bounding box center [801, 440] width 213 height 3
click at [846, 440] on div at bounding box center [801, 440] width 213 height 3
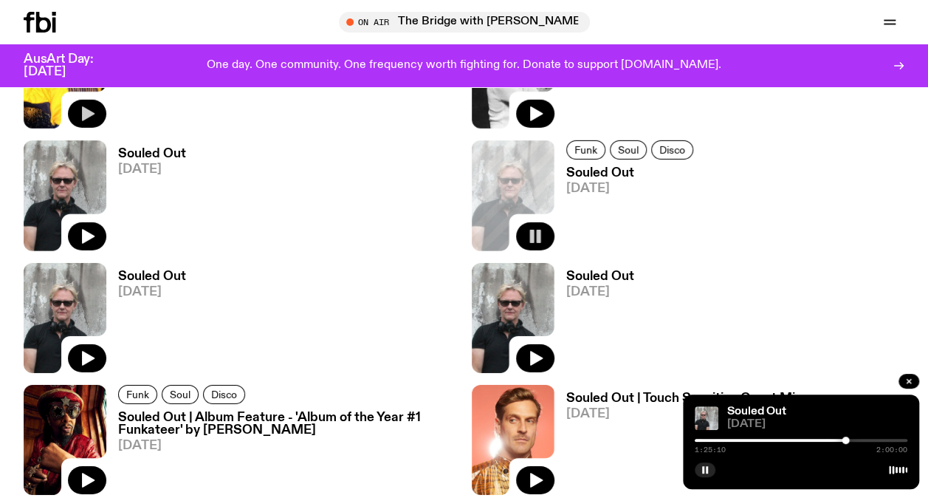
click at [857, 440] on div at bounding box center [801, 440] width 213 height 3
click at [866, 439] on div at bounding box center [801, 440] width 213 height 3
click at [872, 439] on div at bounding box center [801, 440] width 213 height 3
click at [870, 439] on div at bounding box center [869, 439] width 7 height 7
click at [867, 437] on div at bounding box center [869, 439] width 7 height 7
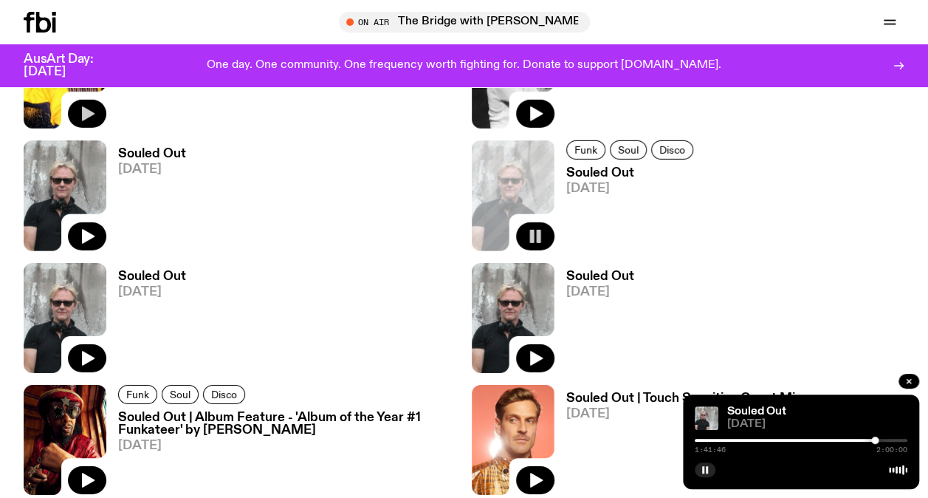
drag, startPoint x: 873, startPoint y: 434, endPoint x: 764, endPoint y: 454, distance: 111.1
click at [764, 454] on div "Souled Out [DATE] 1:41:46 2:00:00" at bounding box center [801, 441] width 236 height 95
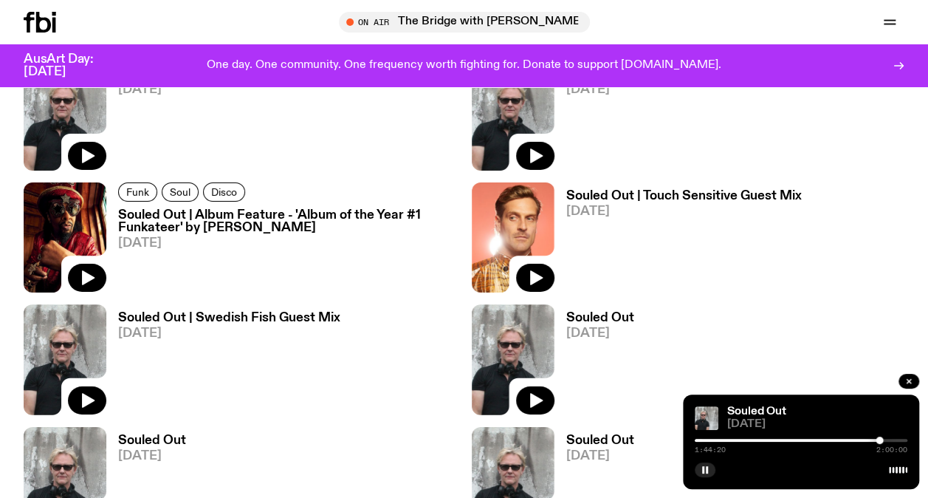
scroll to position [2416, 0]
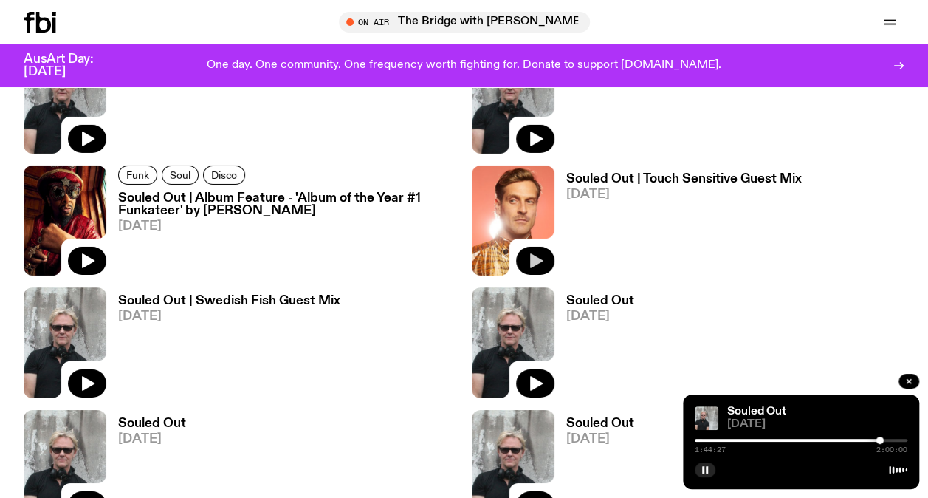
click at [535, 256] on icon "button" at bounding box center [536, 261] width 18 height 18
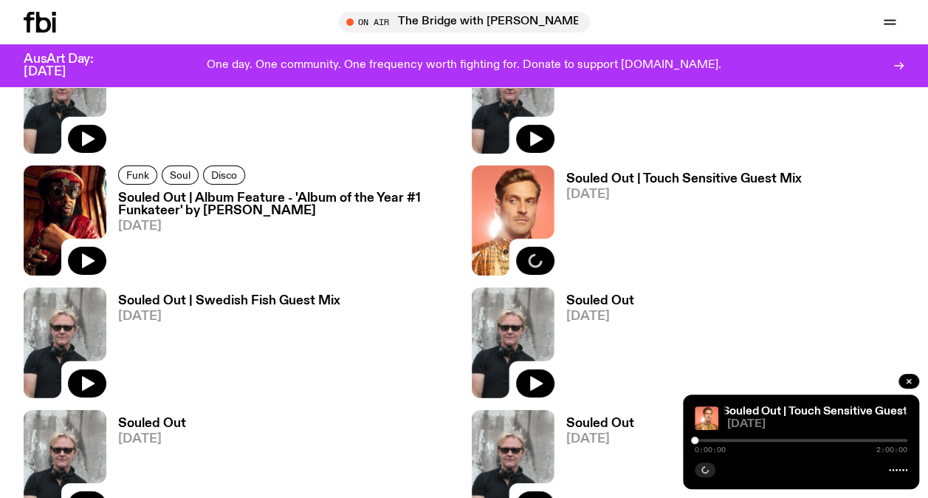
click at [702, 440] on div at bounding box center [801, 440] width 213 height 3
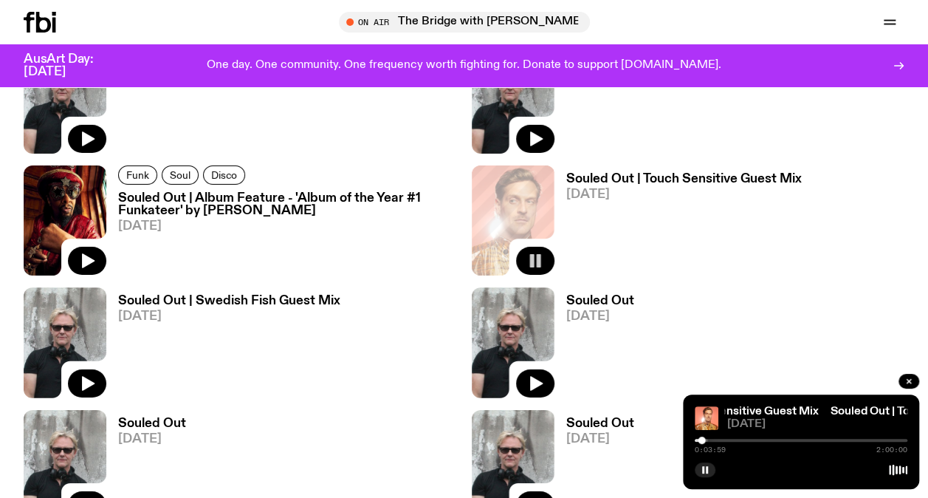
click at [707, 439] on div at bounding box center [602, 440] width 213 height 3
click at [711, 440] on div at bounding box center [801, 440] width 213 height 3
click at [718, 442] on div "0:09:19 2:00:00" at bounding box center [801, 445] width 213 height 18
click at [718, 439] on div at bounding box center [801, 440] width 213 height 3
click at [723, 439] on div at bounding box center [801, 440] width 213 height 3
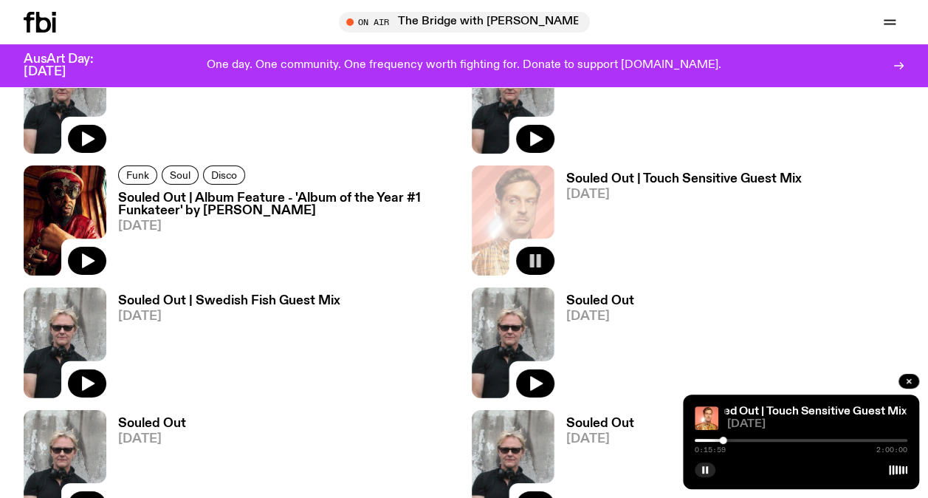
click at [730, 440] on div at bounding box center [801, 440] width 213 height 3
click at [738, 439] on div at bounding box center [801, 440] width 213 height 3
click at [743, 439] on div at bounding box center [801, 440] width 213 height 3
click at [749, 439] on div at bounding box center [801, 440] width 213 height 3
click at [753, 439] on div at bounding box center [801, 440] width 213 height 3
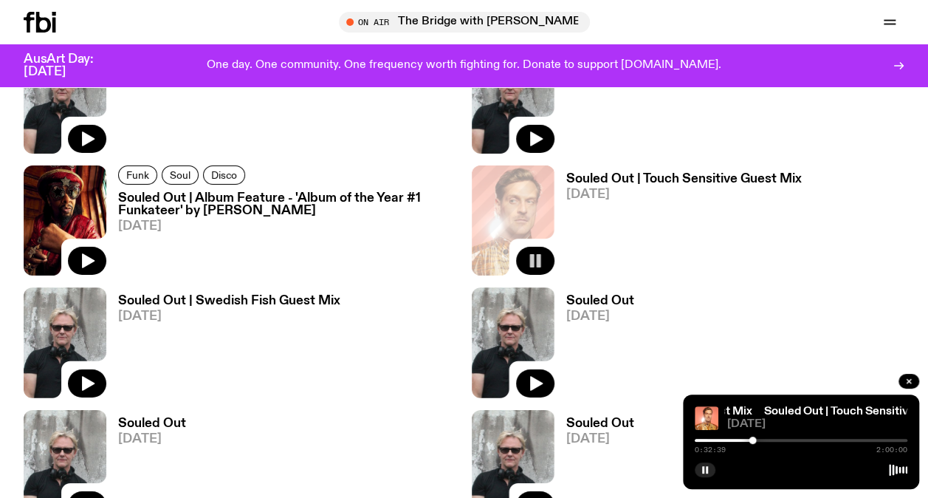
click at [758, 439] on div at bounding box center [801, 440] width 213 height 3
click at [764, 440] on div at bounding box center [801, 440] width 213 height 3
click at [772, 442] on div "0:39:20 2:00:00" at bounding box center [801, 445] width 213 height 18
click at [771, 439] on div at bounding box center [801, 440] width 213 height 3
click at [777, 441] on div at bounding box center [801, 440] width 213 height 3
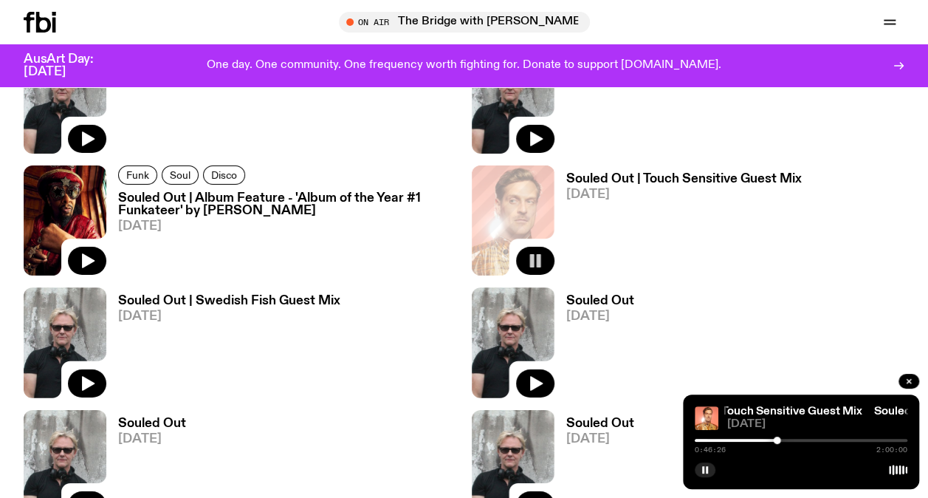
click at [784, 441] on div at bounding box center [801, 440] width 213 height 3
click at [792, 442] on div "0:50:34 2:00:00" at bounding box center [801, 445] width 213 height 18
click at [792, 437] on div "0:50:35 2:00:00" at bounding box center [801, 445] width 213 height 18
click at [791, 439] on div at bounding box center [801, 440] width 213 height 3
click at [801, 441] on div at bounding box center [801, 440] width 213 height 3
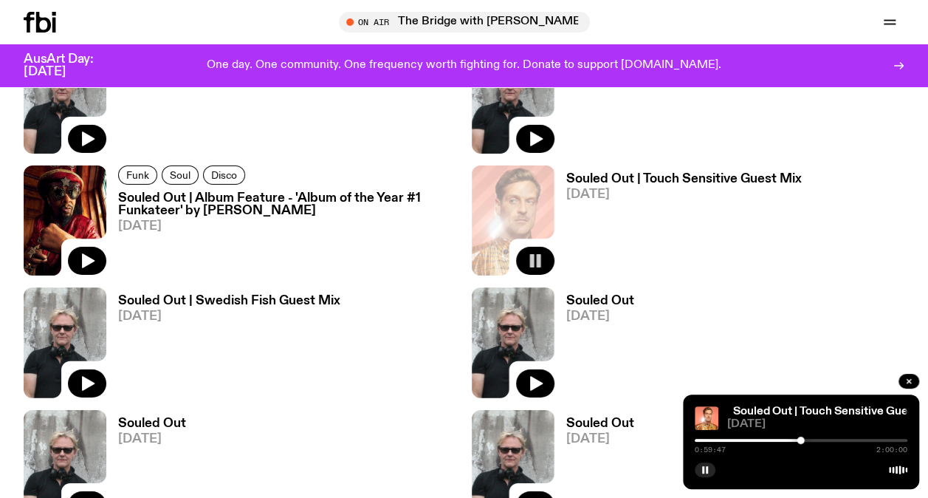
click at [806, 441] on div at bounding box center [801, 440] width 213 height 3
click at [812, 439] on div at bounding box center [801, 440] width 213 height 3
click at [815, 439] on div at bounding box center [815, 439] width 7 height 7
click at [818, 439] on div at bounding box center [815, 439] width 7 height 7
click at [827, 439] on div at bounding box center [801, 440] width 213 height 3
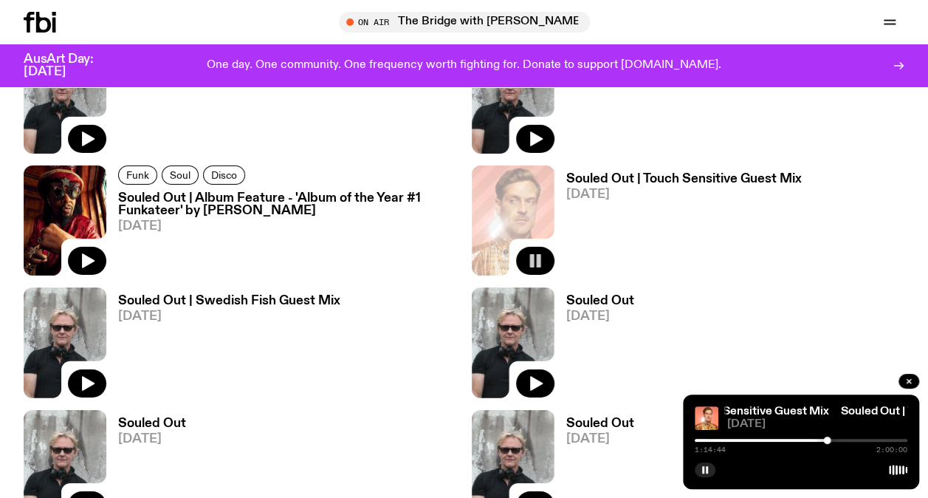
click at [832, 437] on div "1:14:44 2:00:00" at bounding box center [801, 445] width 213 height 18
click at [832, 441] on div at bounding box center [801, 440] width 213 height 3
click at [840, 438] on div "1:17:15 2:00:00" at bounding box center [801, 445] width 213 height 18
click at [840, 439] on div at bounding box center [801, 440] width 213 height 3
click at [846, 439] on div at bounding box center [801, 440] width 213 height 3
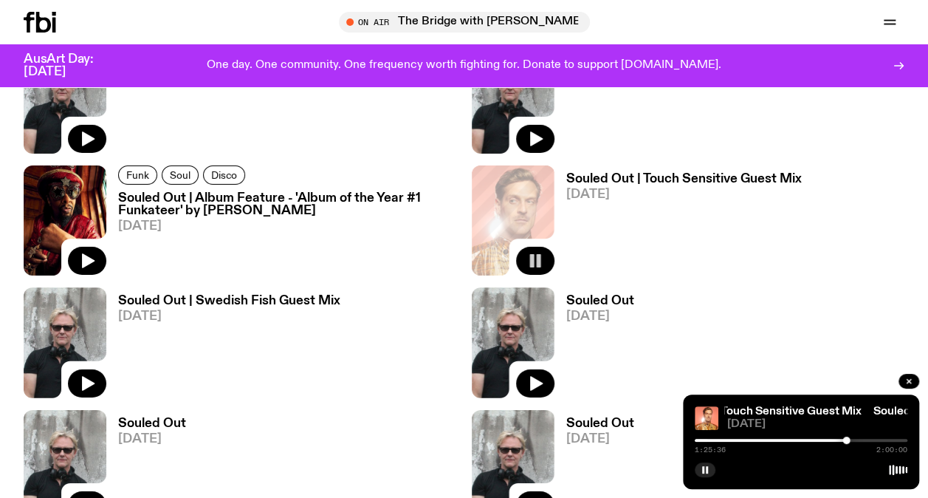
click at [855, 439] on div at bounding box center [801, 440] width 213 height 3
click at [861, 440] on div at bounding box center [801, 440] width 213 height 3
click at [868, 442] on div "1:33:54 2:00:00" at bounding box center [801, 445] width 213 height 18
click at [868, 440] on div at bounding box center [801, 440] width 213 height 3
click at [879, 439] on div at bounding box center [801, 440] width 213 height 3
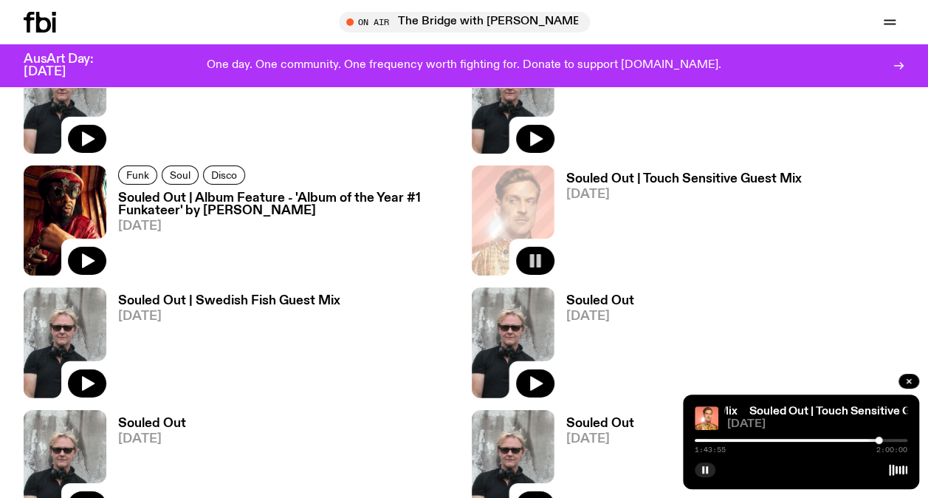
click at [886, 439] on div at bounding box center [801, 440] width 213 height 3
click at [894, 439] on div at bounding box center [801, 440] width 213 height 3
click at [900, 439] on div at bounding box center [801, 440] width 213 height 3
click at [897, 437] on div at bounding box center [896, 439] width 7 height 7
click at [892, 440] on div at bounding box center [891, 439] width 7 height 7
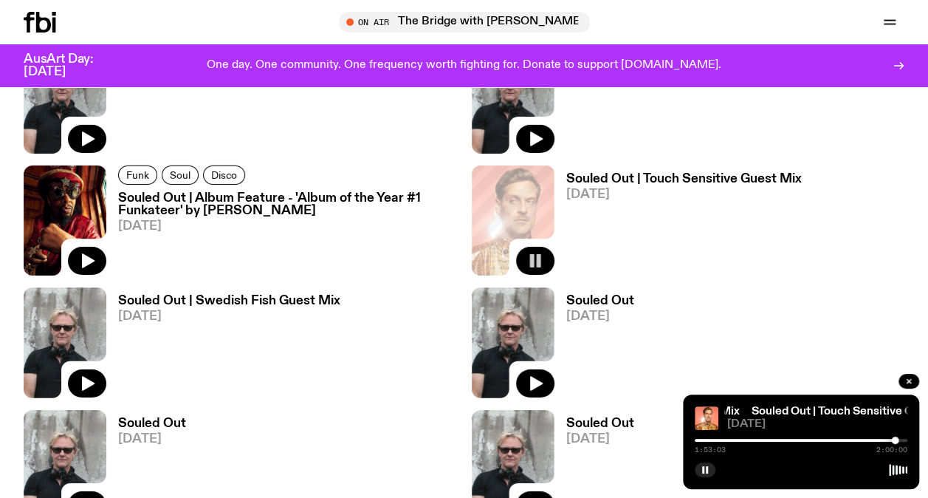
click at [895, 441] on div at bounding box center [894, 439] width 7 height 7
click at [898, 440] on div at bounding box center [897, 439] width 7 height 7
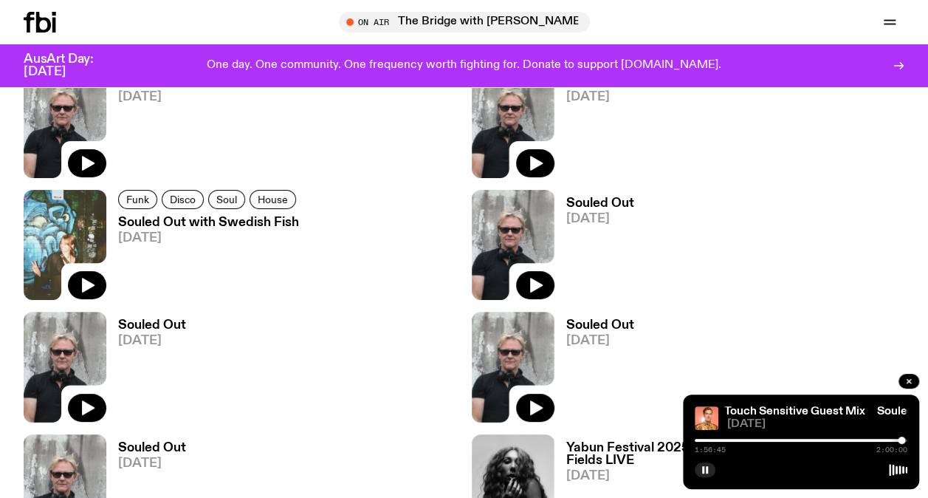
scroll to position [2724, 0]
